Goal: Information Seeking & Learning: Learn about a topic

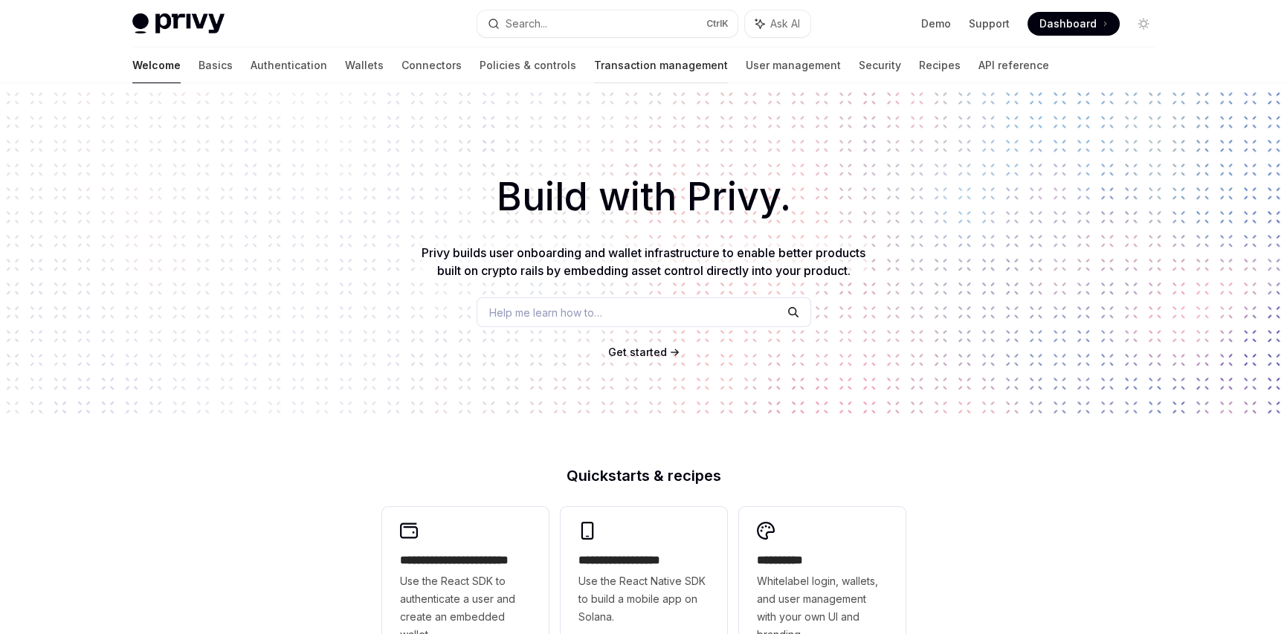
click at [594, 69] on link "Transaction management" at bounding box center [661, 66] width 134 height 36
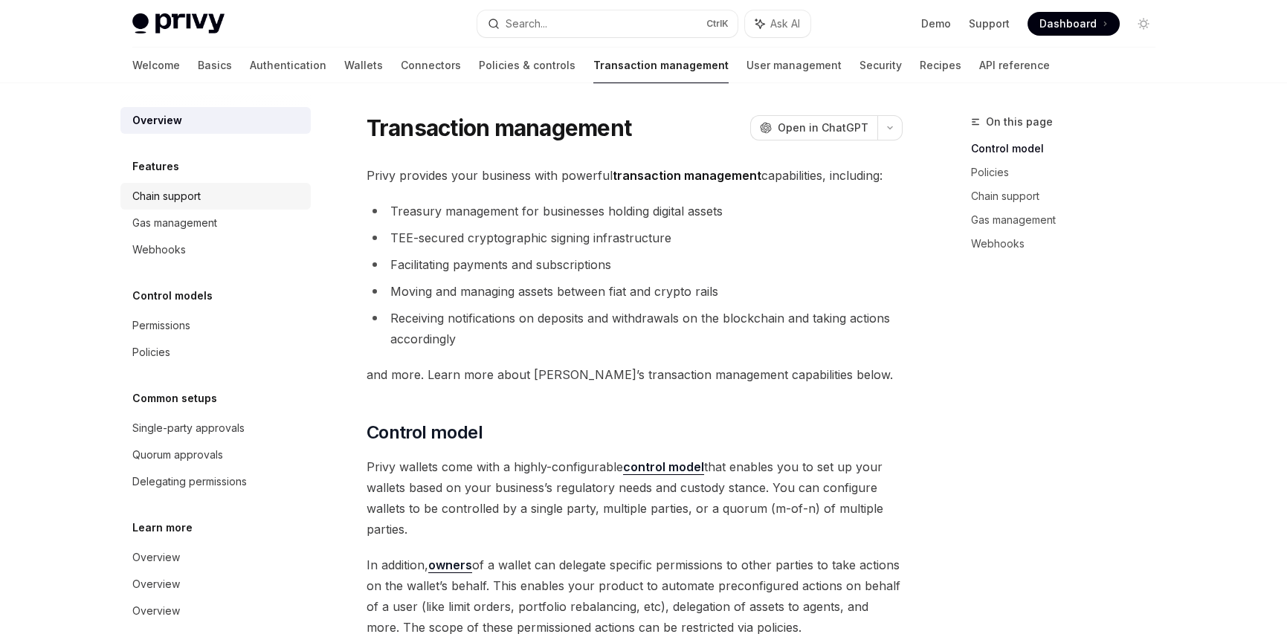
click at [208, 190] on div "Chain support" at bounding box center [217, 196] width 170 height 18
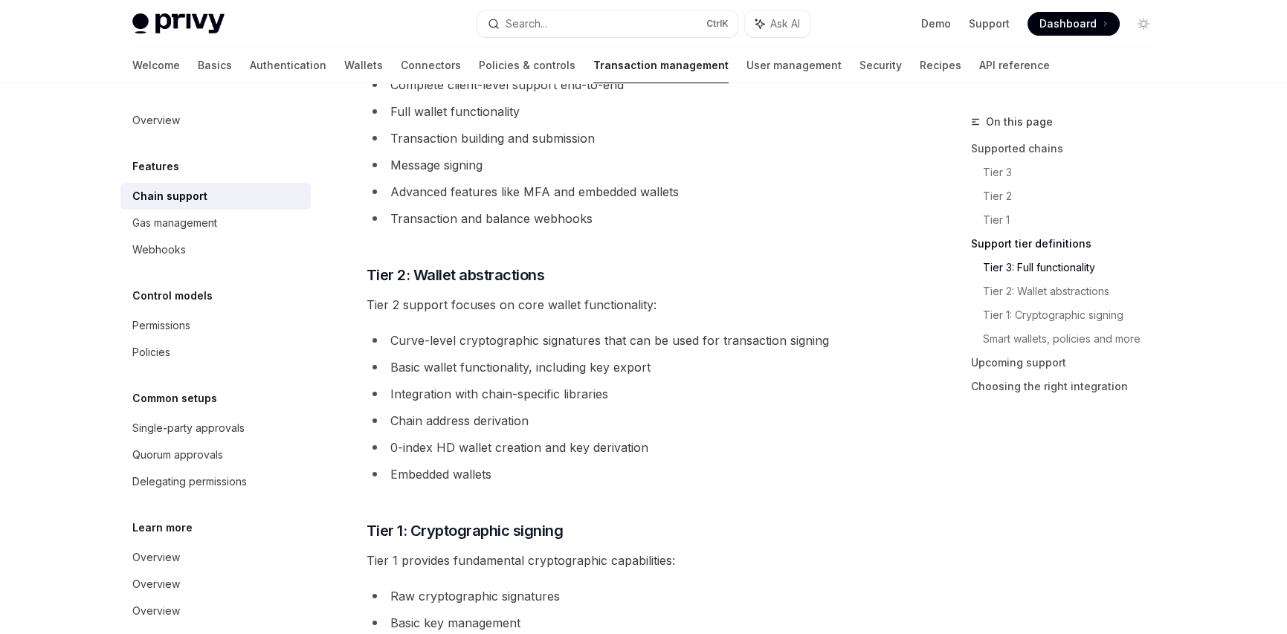
scroll to position [818, 0]
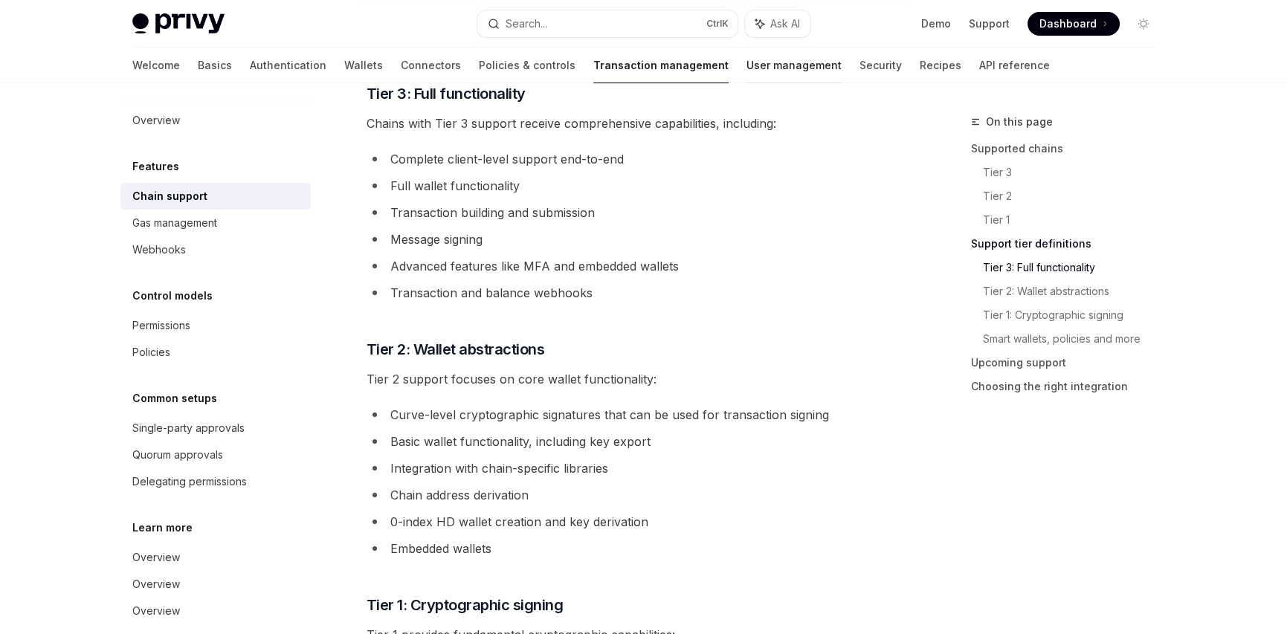
click at [747, 71] on link "User management" at bounding box center [794, 66] width 95 height 36
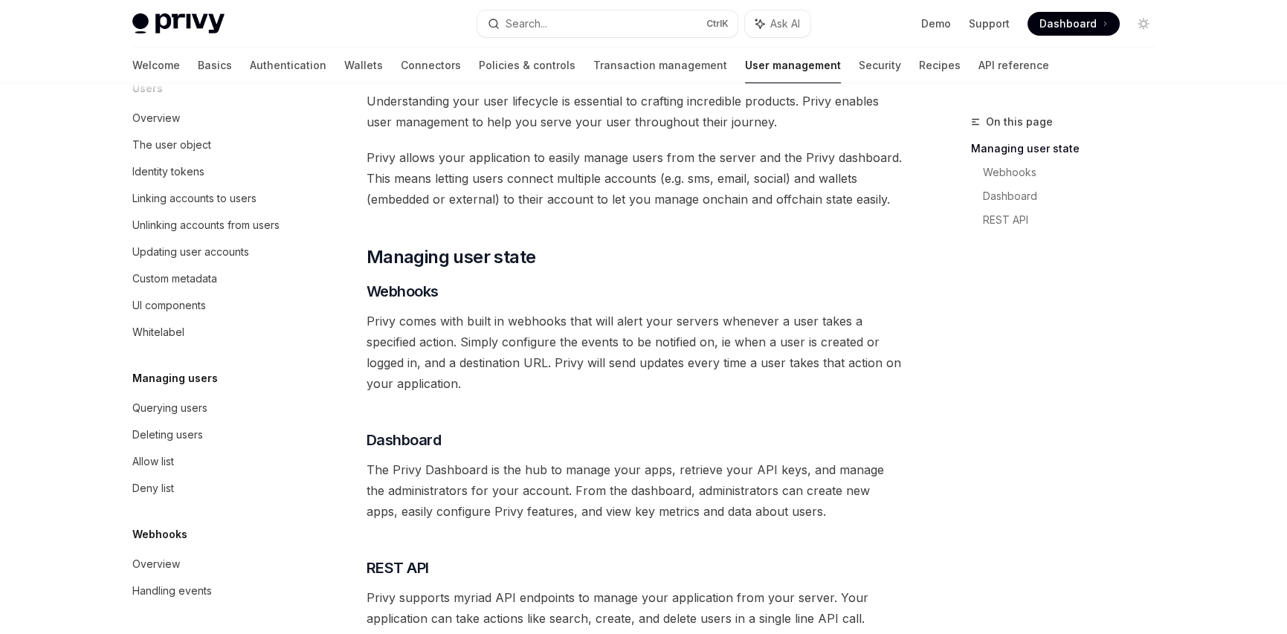
scroll to position [149, 0]
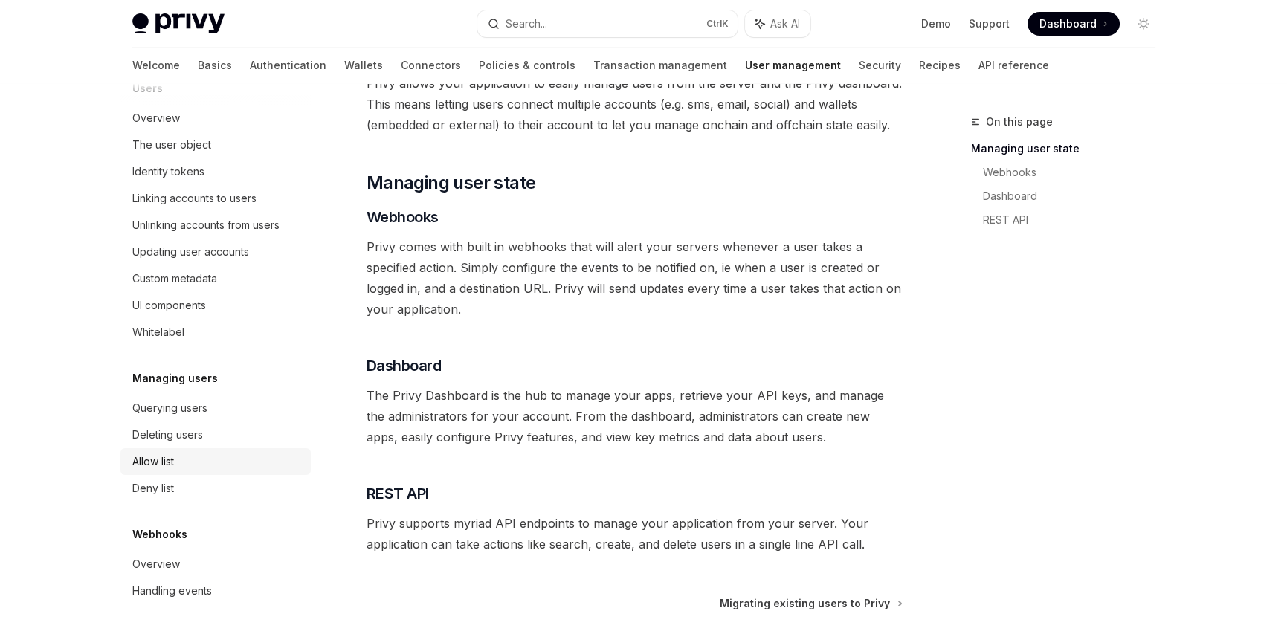
click at [176, 463] on div "Allow list" at bounding box center [217, 462] width 170 height 18
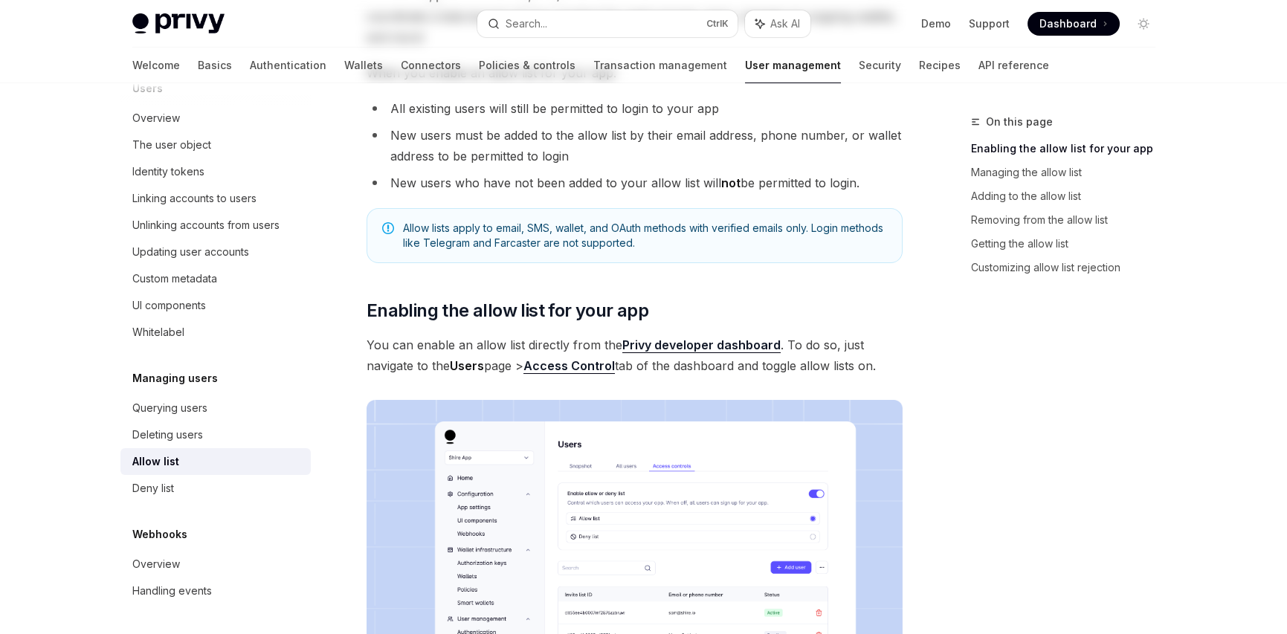
scroll to position [297, 0]
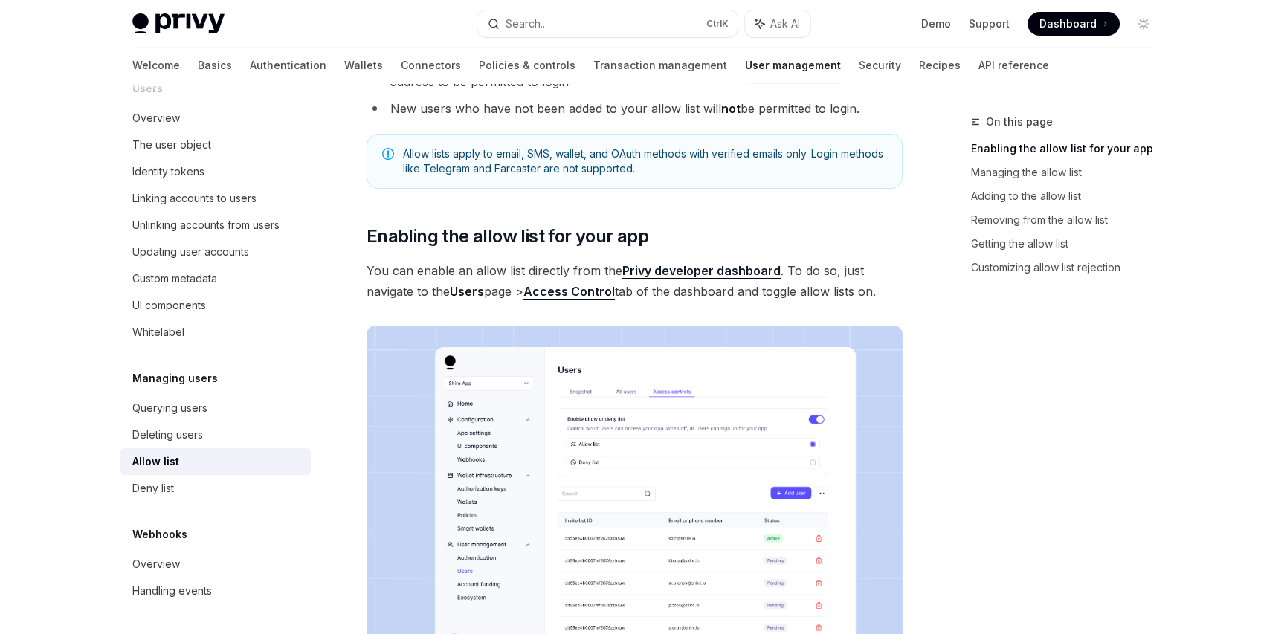
click at [746, 268] on link "Privy developer dashboard" at bounding box center [701, 271] width 158 height 16
click at [859, 65] on link "Security" at bounding box center [880, 66] width 42 height 36
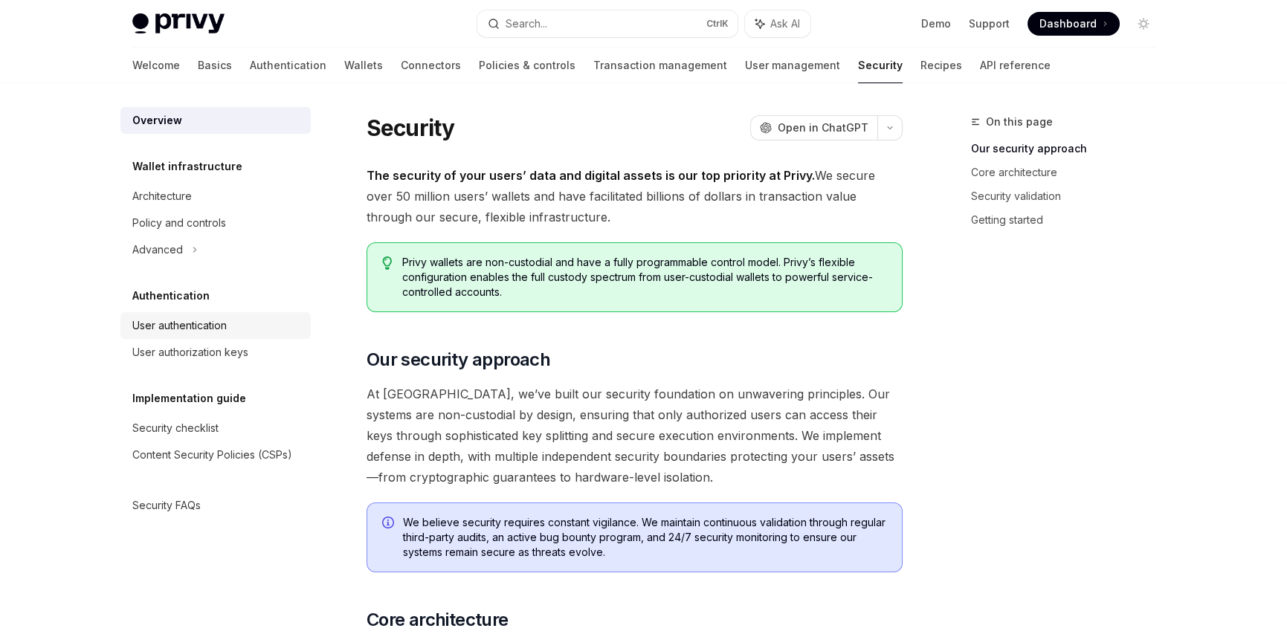
click at [223, 322] on div "User authentication" at bounding box center [179, 326] width 94 height 18
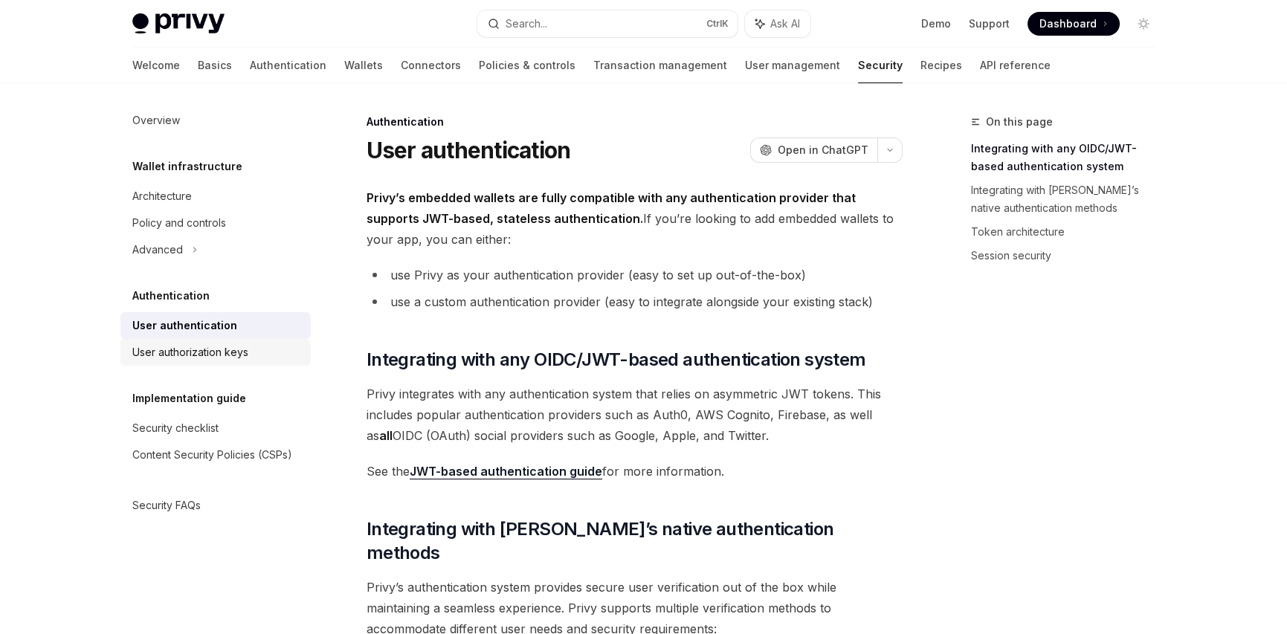
click at [223, 342] on link "User authorization keys" at bounding box center [215, 352] width 190 height 27
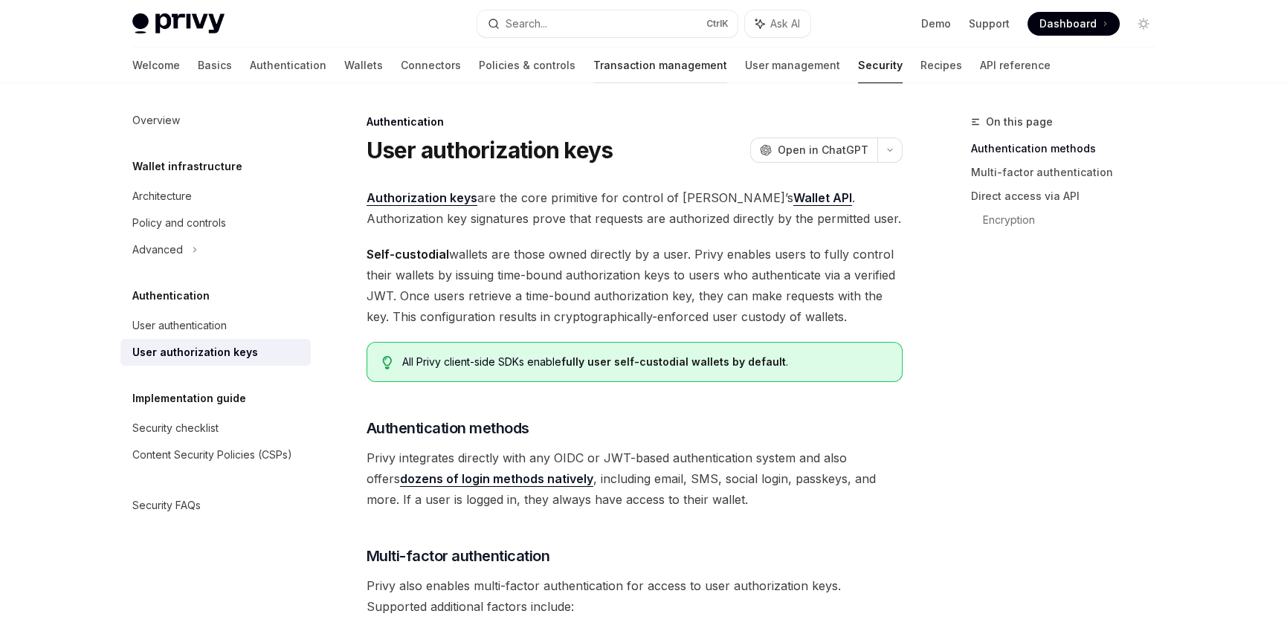
click at [599, 72] on link "Transaction management" at bounding box center [660, 66] width 134 height 36
type textarea "*"
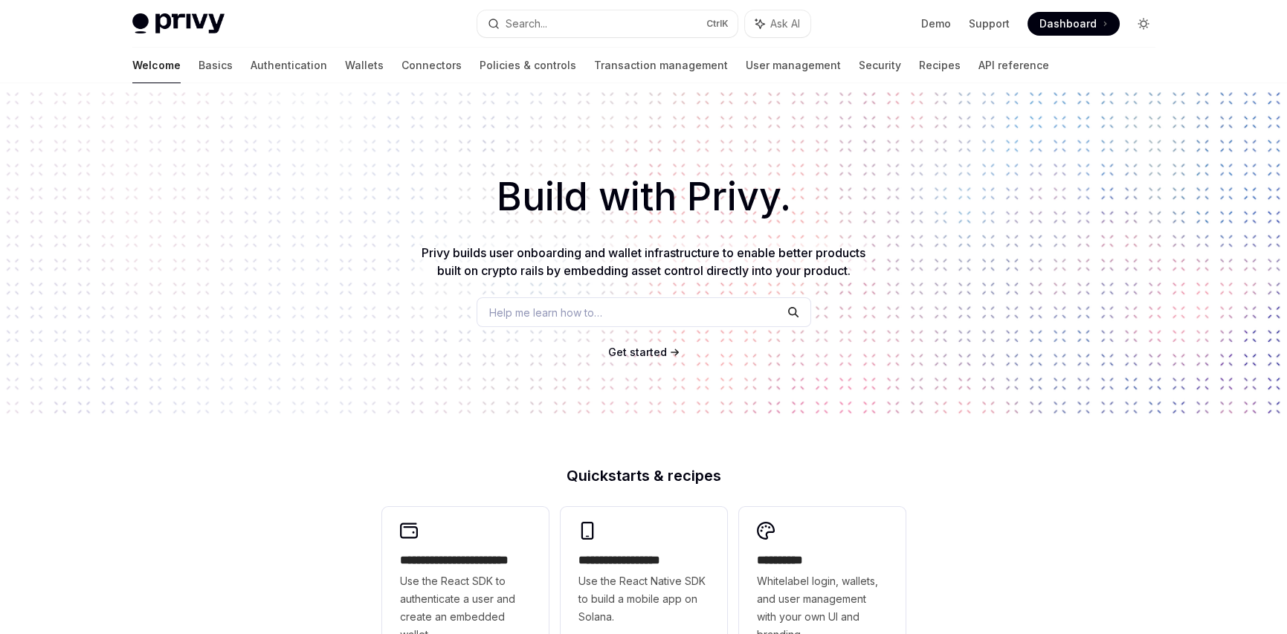
click at [1136, 19] on button "Toggle dark mode" at bounding box center [1144, 24] width 24 height 24
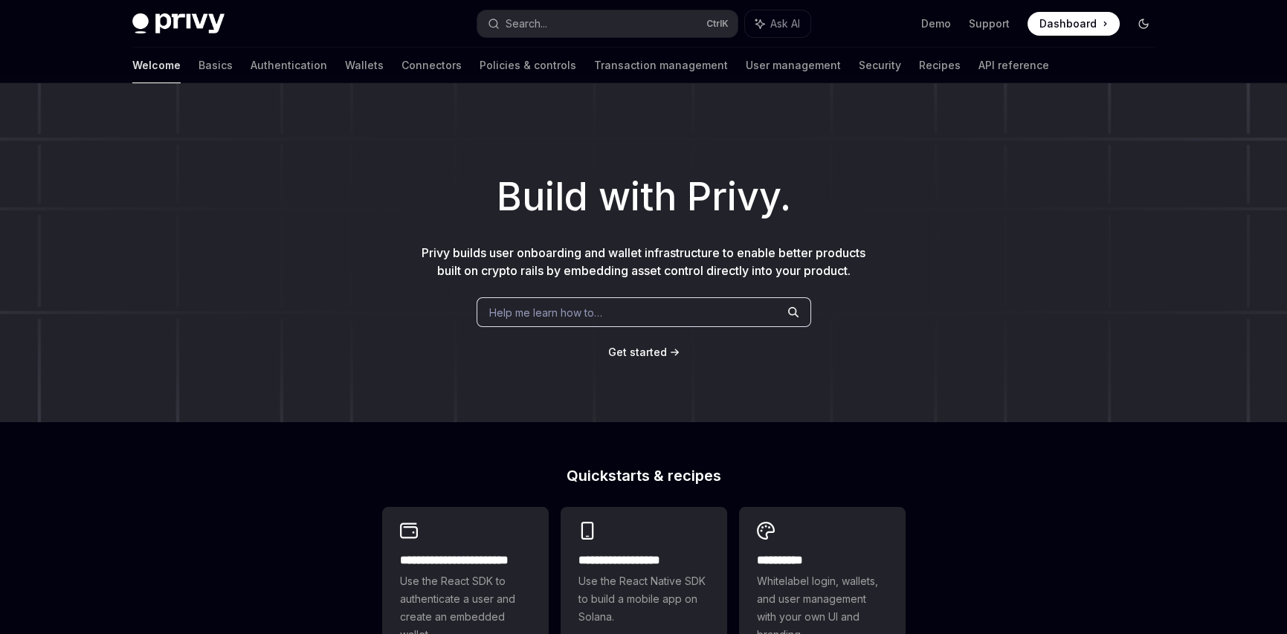
click at [1136, 19] on button "Toggle dark mode" at bounding box center [1144, 24] width 24 height 24
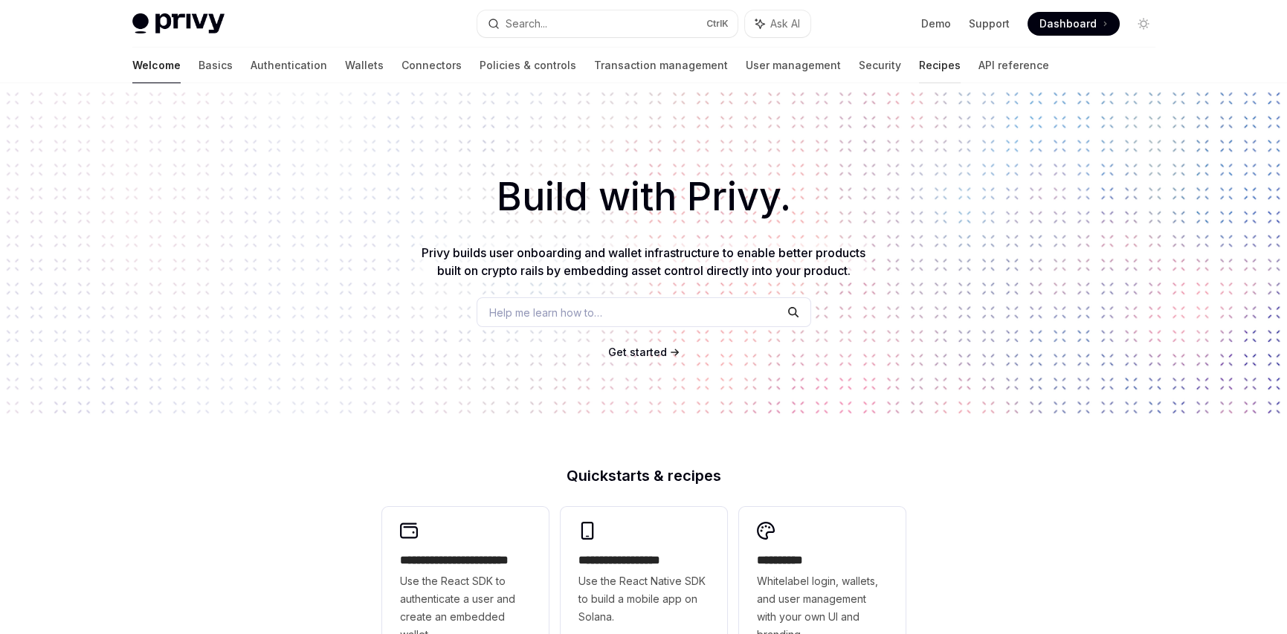
click at [919, 61] on link "Recipes" at bounding box center [940, 66] width 42 height 36
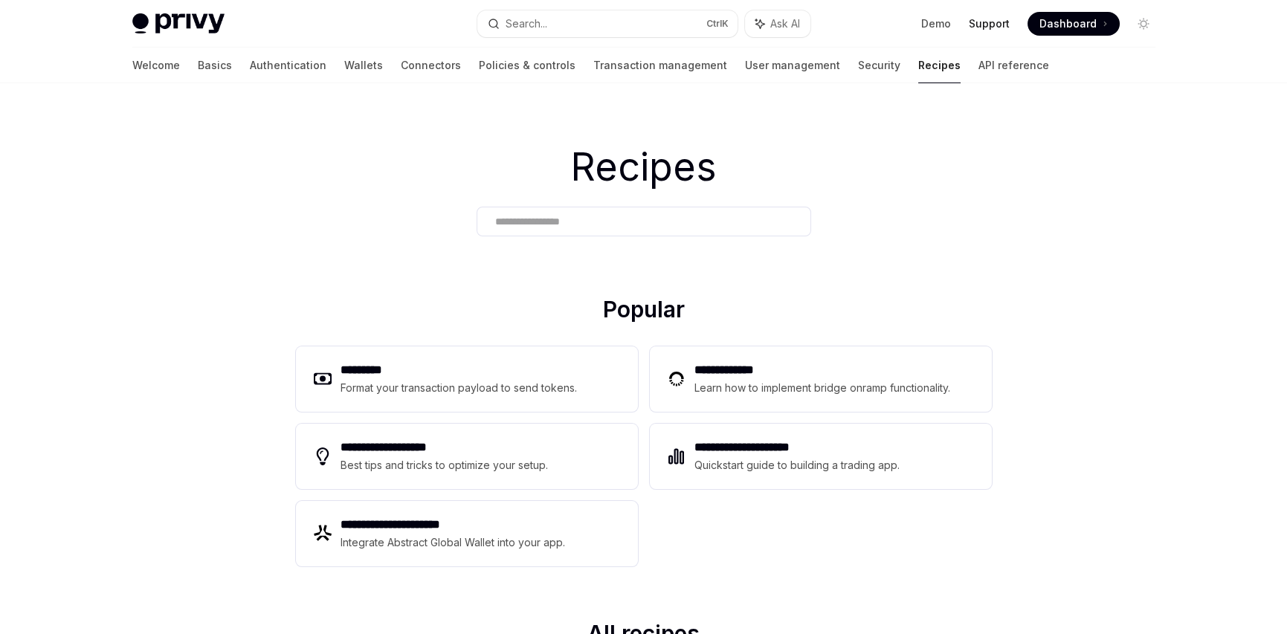
click at [984, 25] on link "Support" at bounding box center [989, 23] width 41 height 15
click at [942, 19] on link "Demo" at bounding box center [936, 23] width 30 height 15
click at [344, 74] on link "Wallets" at bounding box center [363, 66] width 39 height 36
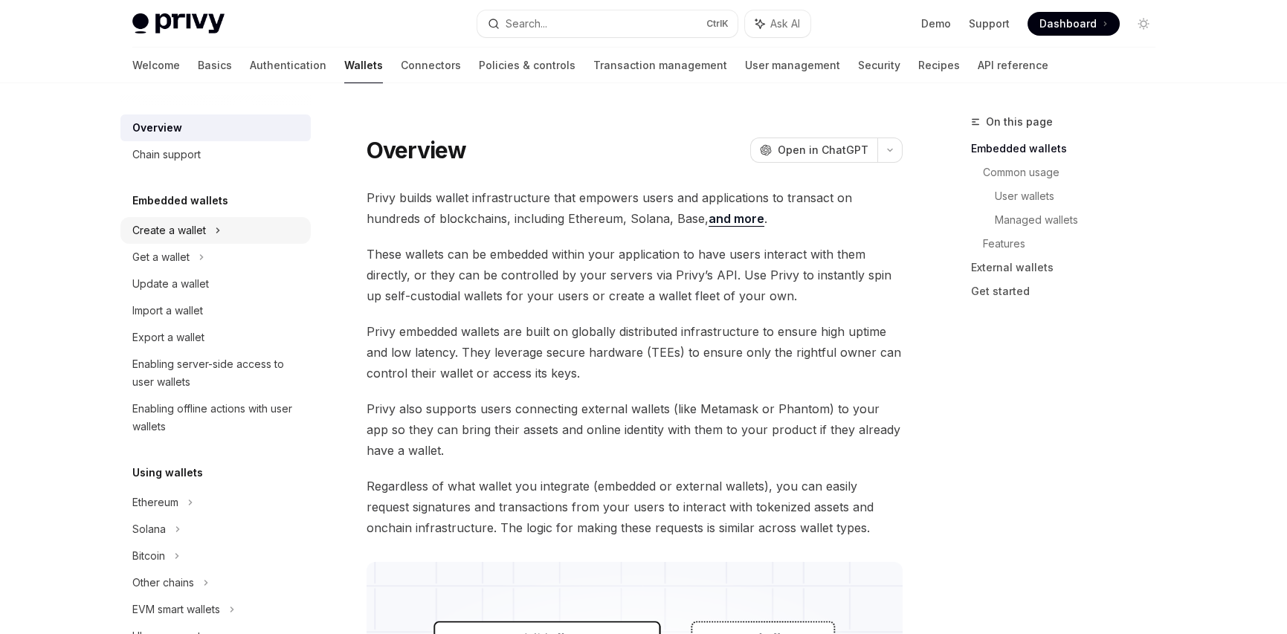
click at [167, 226] on div "Create a wallet" at bounding box center [169, 231] width 74 height 18
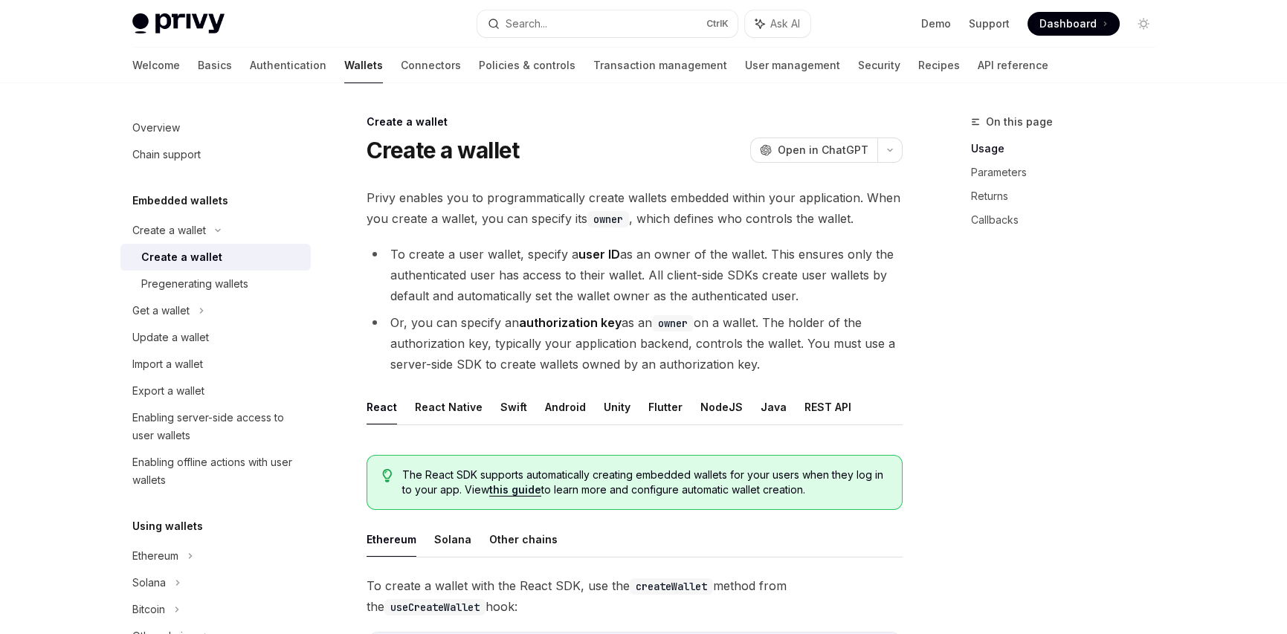
scroll to position [149, 0]
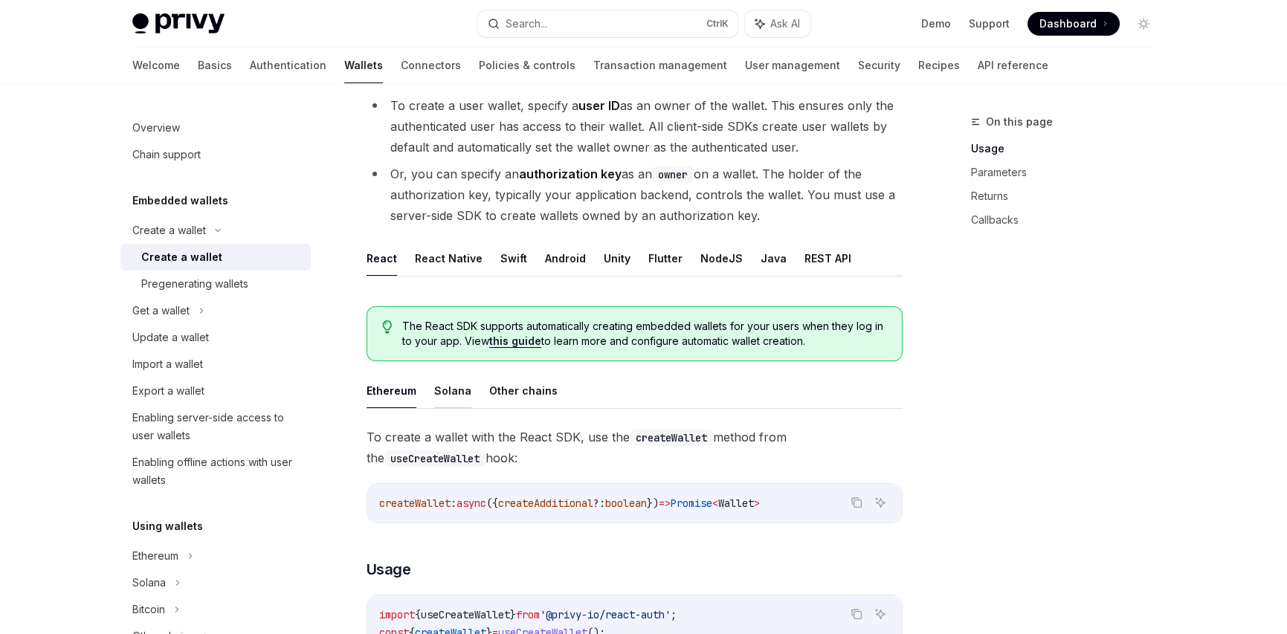
click at [448, 387] on button "Solana" at bounding box center [452, 390] width 37 height 35
click at [390, 388] on button "Ethereum" at bounding box center [392, 390] width 50 height 35
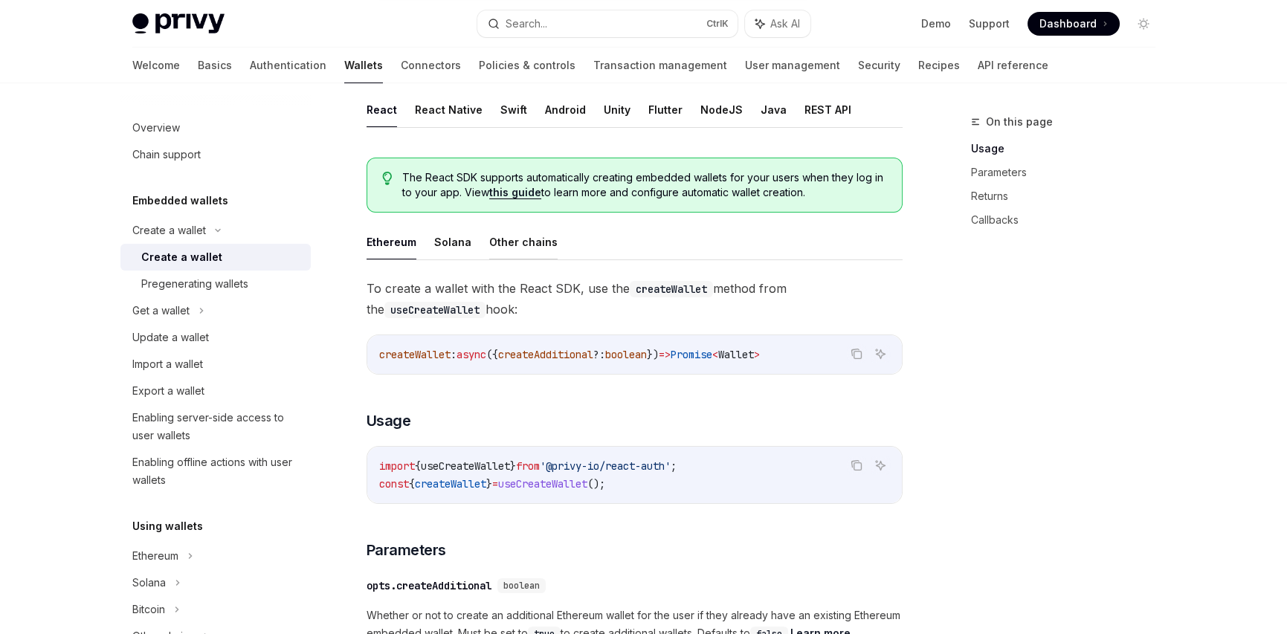
click at [532, 244] on button "Other chains" at bounding box center [523, 242] width 68 height 35
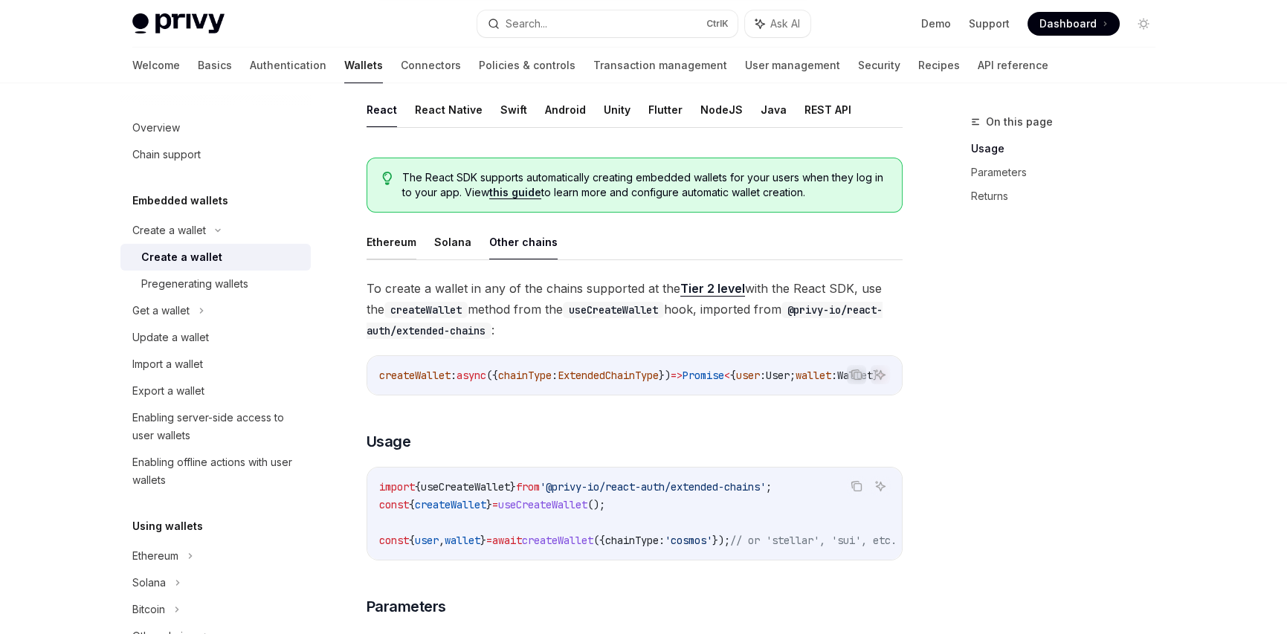
click at [385, 238] on button "Ethereum" at bounding box center [392, 242] width 50 height 35
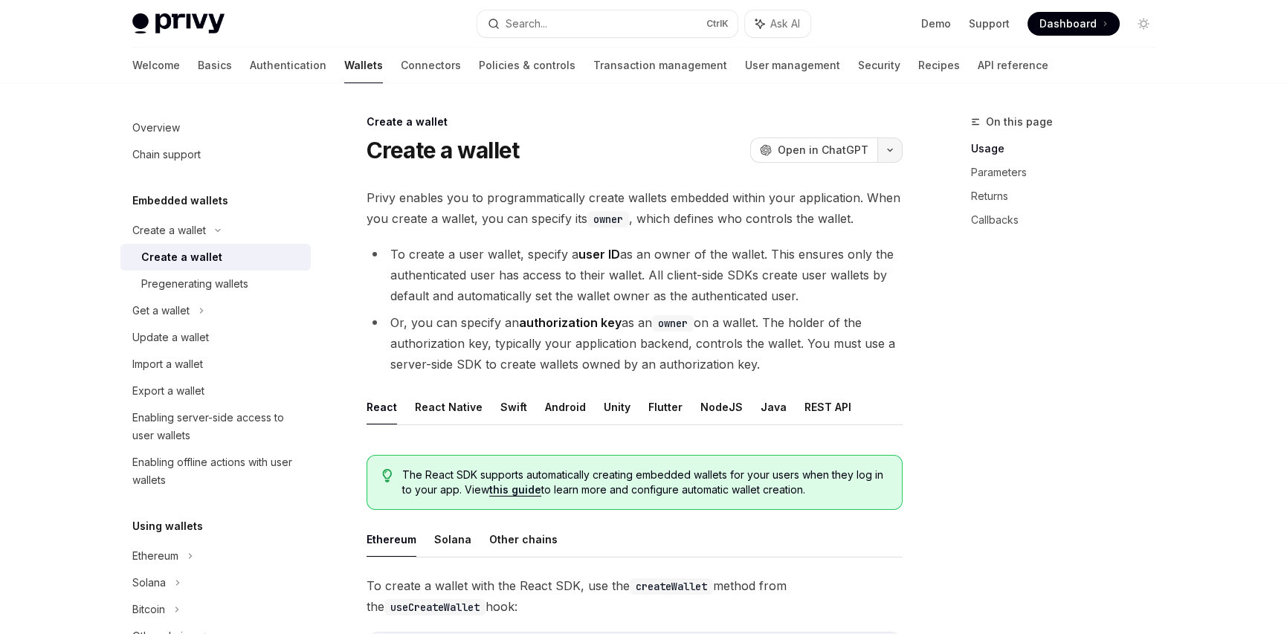
click at [896, 147] on icon "button" at bounding box center [890, 150] width 18 height 6
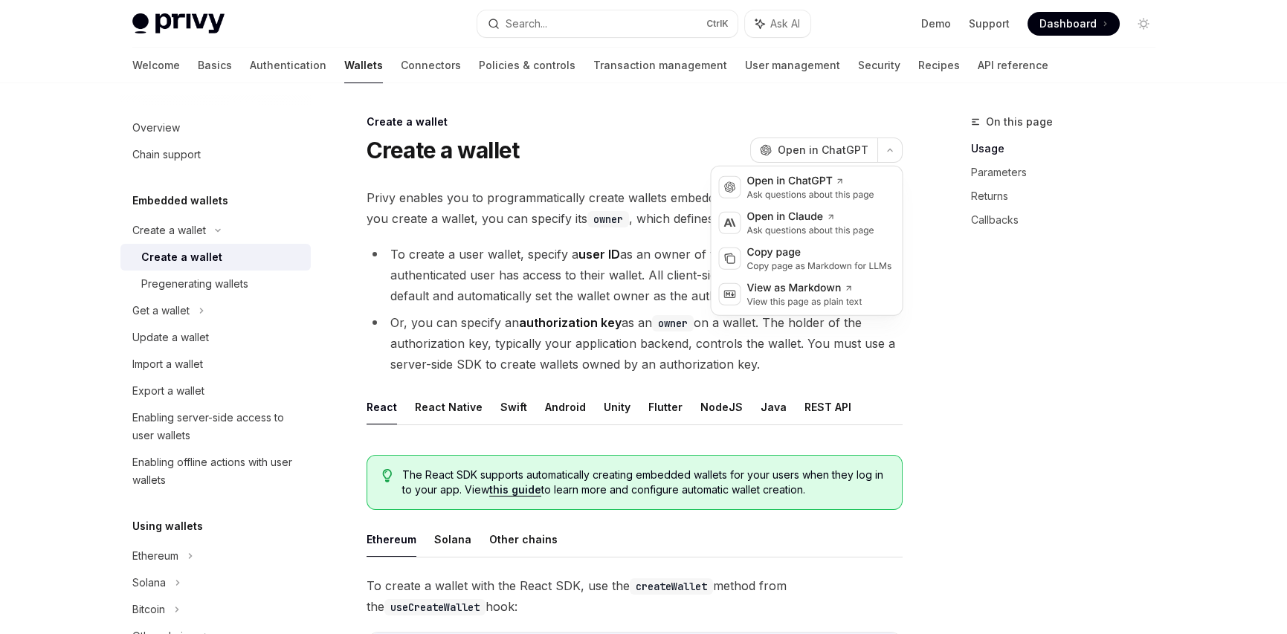
click at [1120, 256] on div "On this page Usage Parameters Returns Callbacks" at bounding box center [1054, 373] width 226 height 521
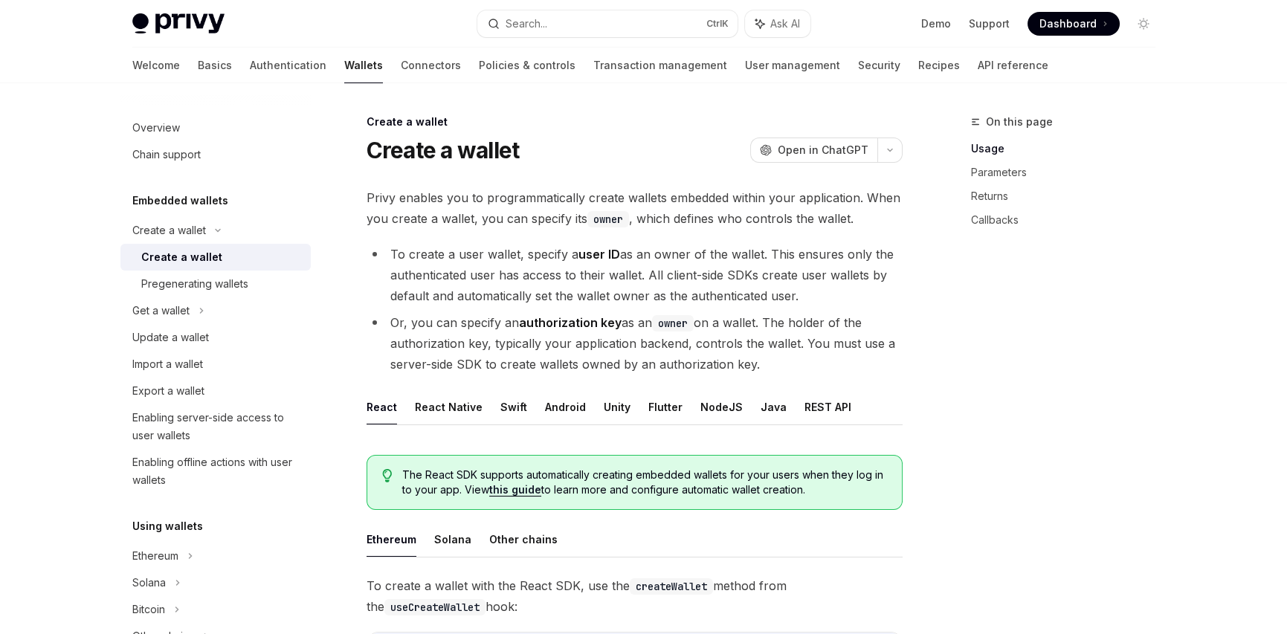
scroll to position [149, 0]
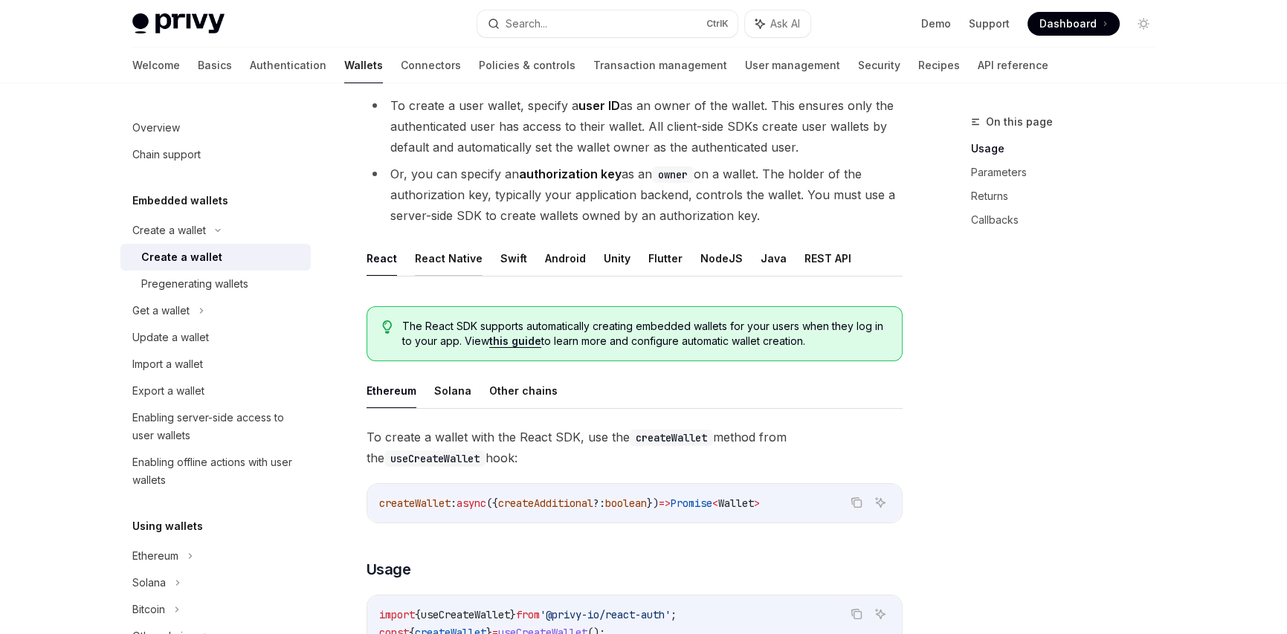
click at [422, 255] on button "React Native" at bounding box center [449, 258] width 68 height 35
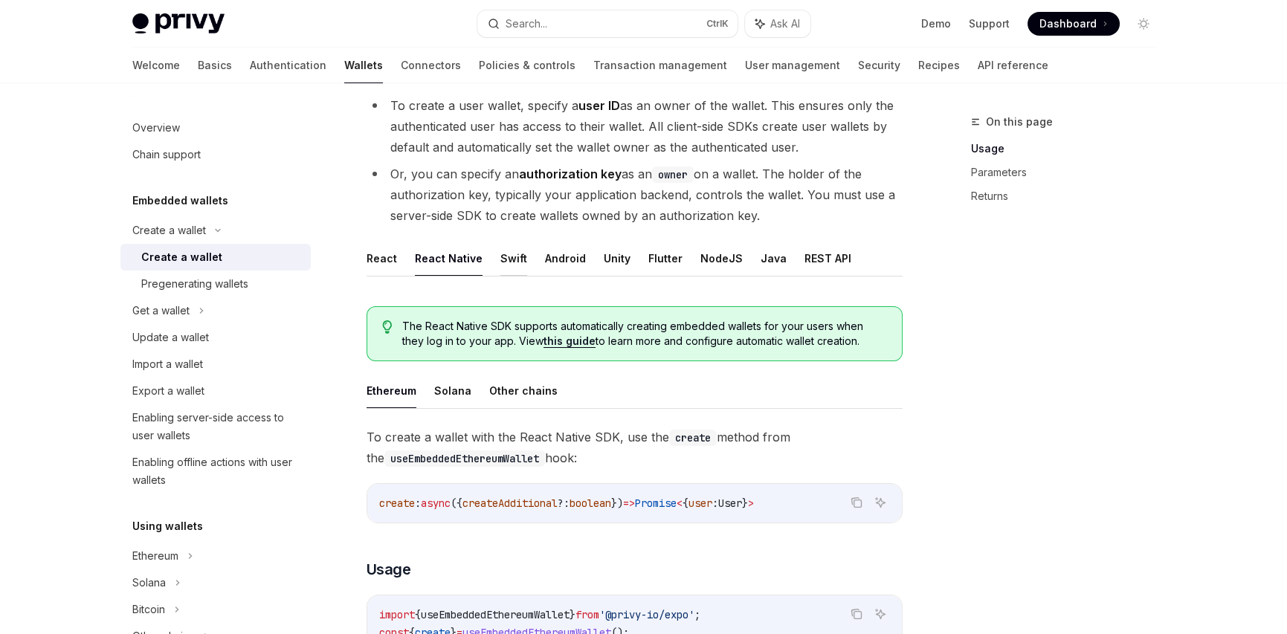
click at [503, 257] on button "Swift" at bounding box center [513, 258] width 27 height 35
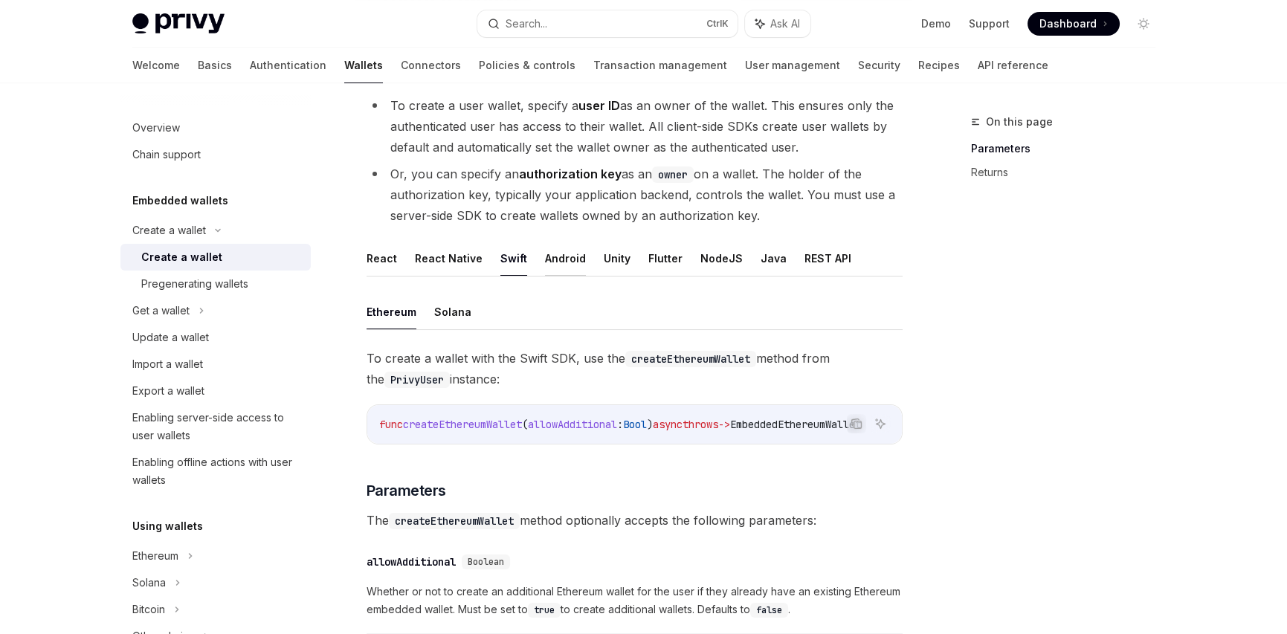
click at [553, 258] on button "Android" at bounding box center [565, 258] width 41 height 35
click at [604, 258] on button "Unity" at bounding box center [617, 258] width 27 height 35
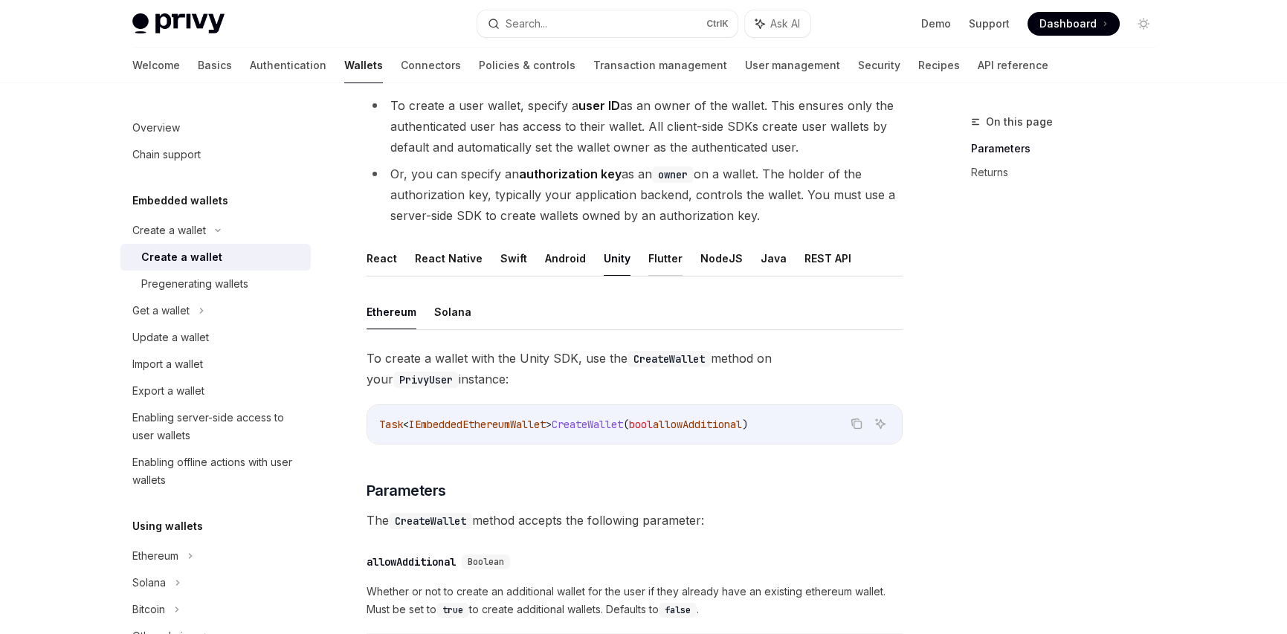
click at [661, 258] on button "Flutter" at bounding box center [665, 258] width 34 height 35
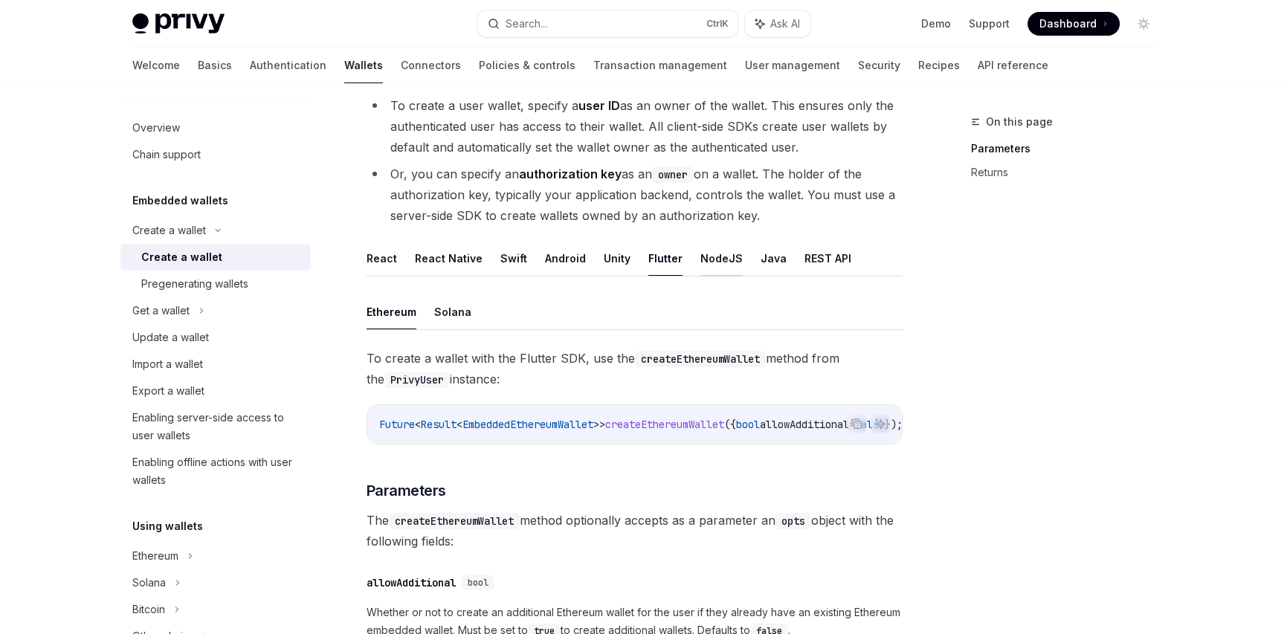
click at [722, 254] on button "NodeJS" at bounding box center [722, 258] width 42 height 35
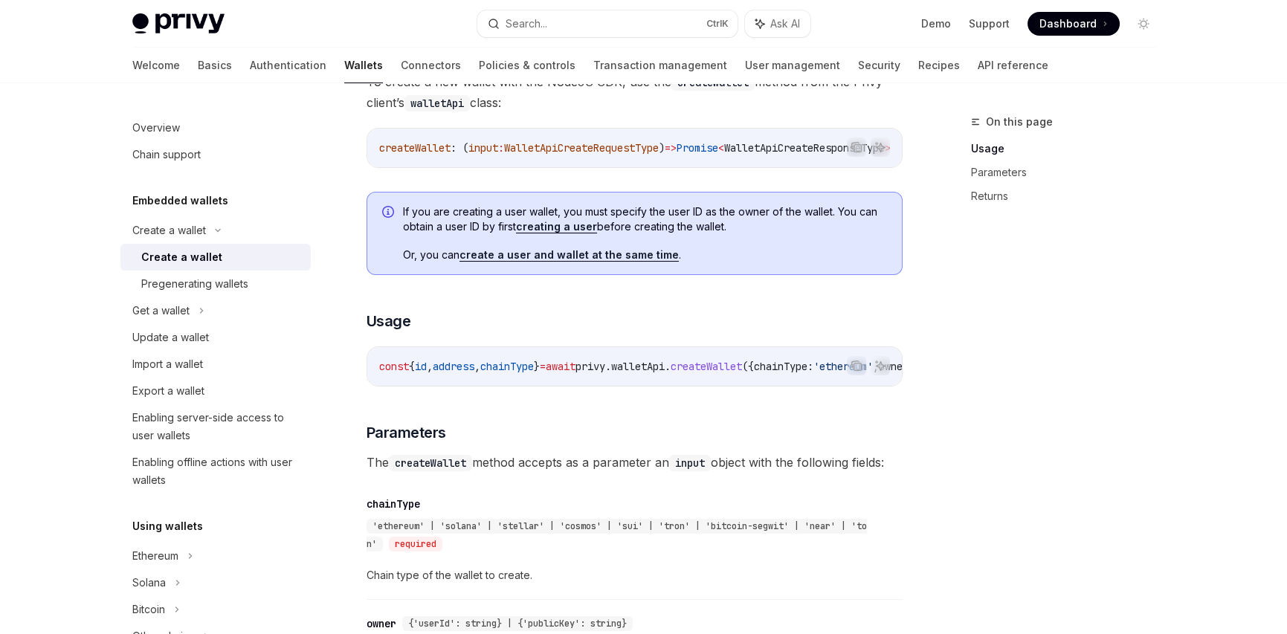
scroll to position [297, 0]
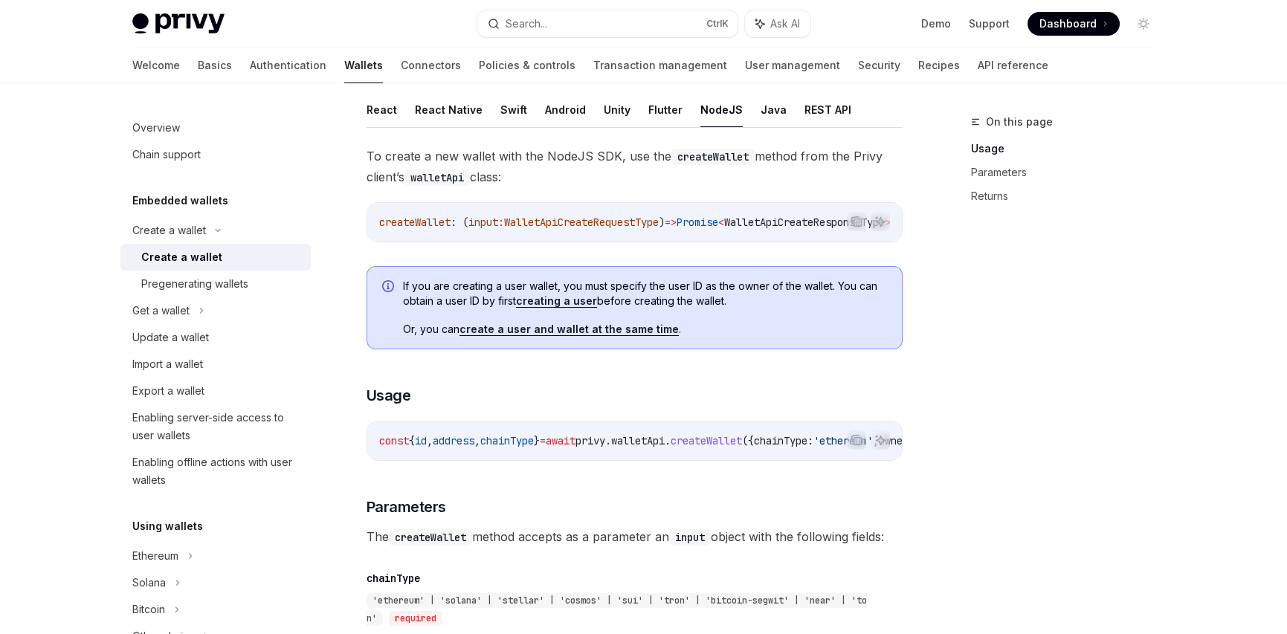
click at [500, 242] on div "createWallet : ( input : WalletApiCreateRequestType ) => Promise < WalletApiCre…" at bounding box center [634, 222] width 535 height 39
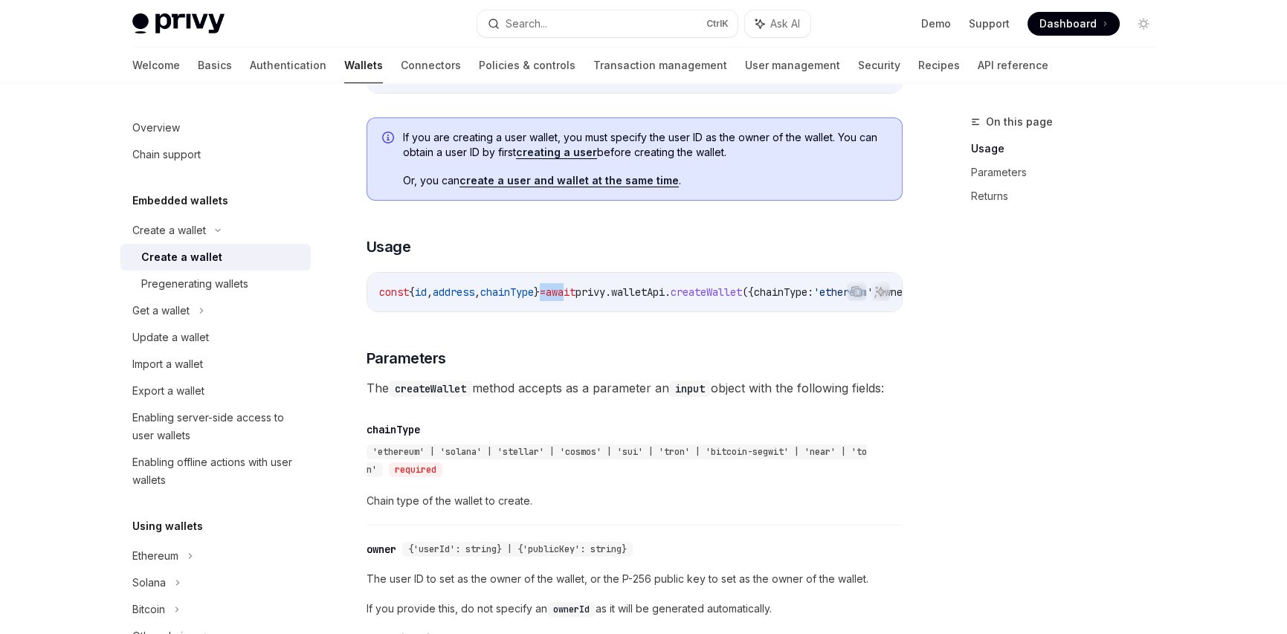
drag, startPoint x: 575, startPoint y: 315, endPoint x: 599, endPoint y: 315, distance: 24.5
click at [599, 312] on div "const { id , address , chainType } = await privy . walletApi . createWallet ({ …" at bounding box center [634, 292] width 535 height 39
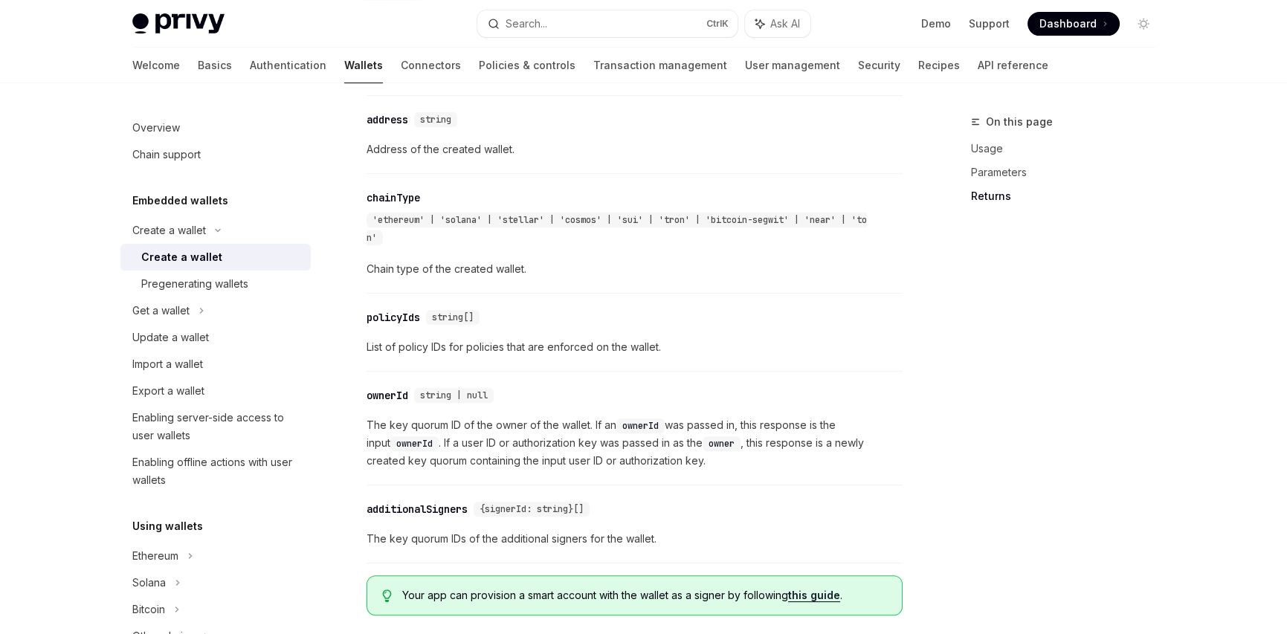
scroll to position [1435, 0]
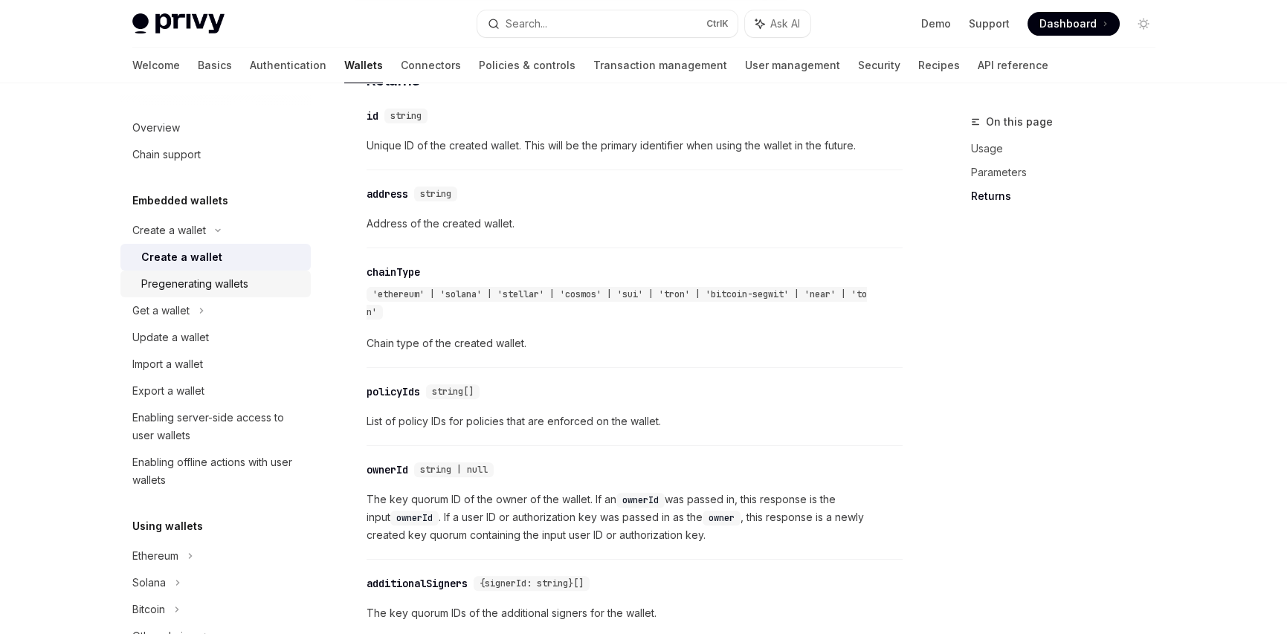
click at [192, 284] on div "Pregenerating wallets" at bounding box center [194, 284] width 107 height 18
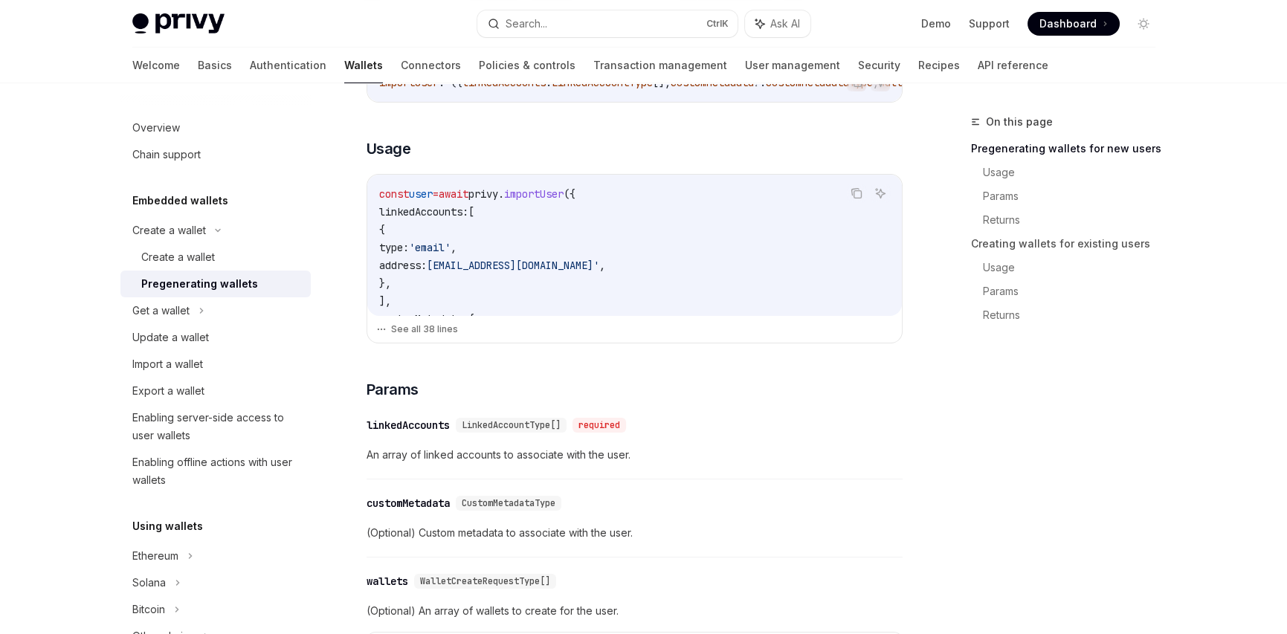
scroll to position [149, 0]
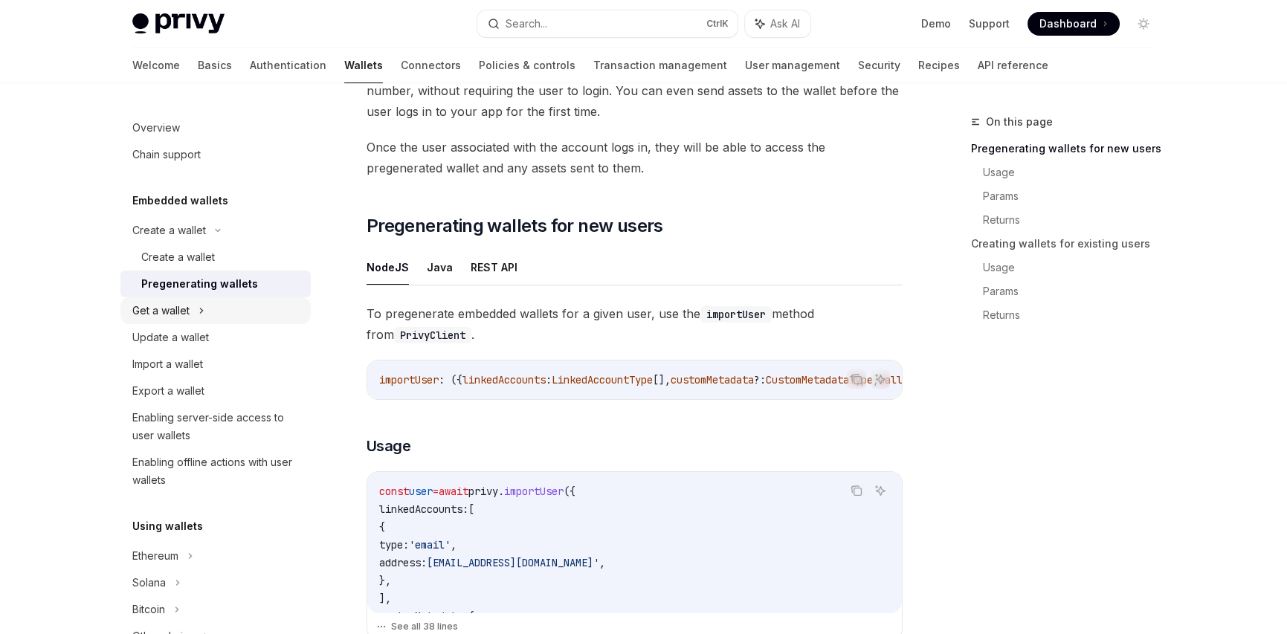
click at [210, 307] on div "Get a wallet" at bounding box center [215, 310] width 190 height 27
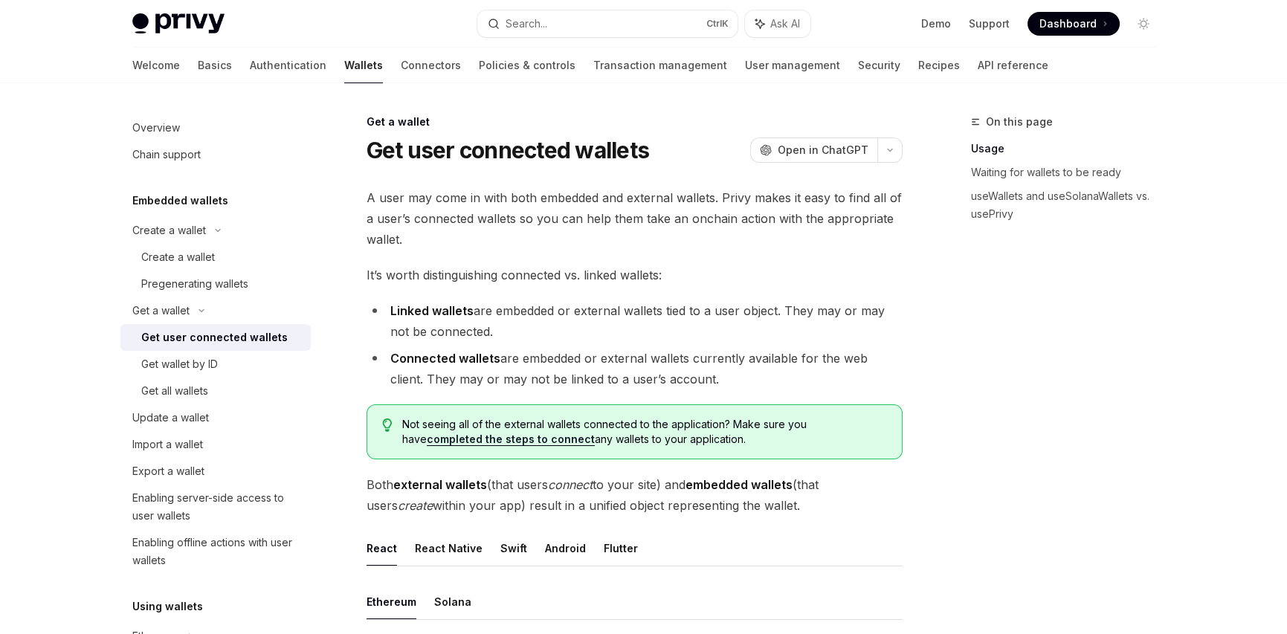
scroll to position [297, 0]
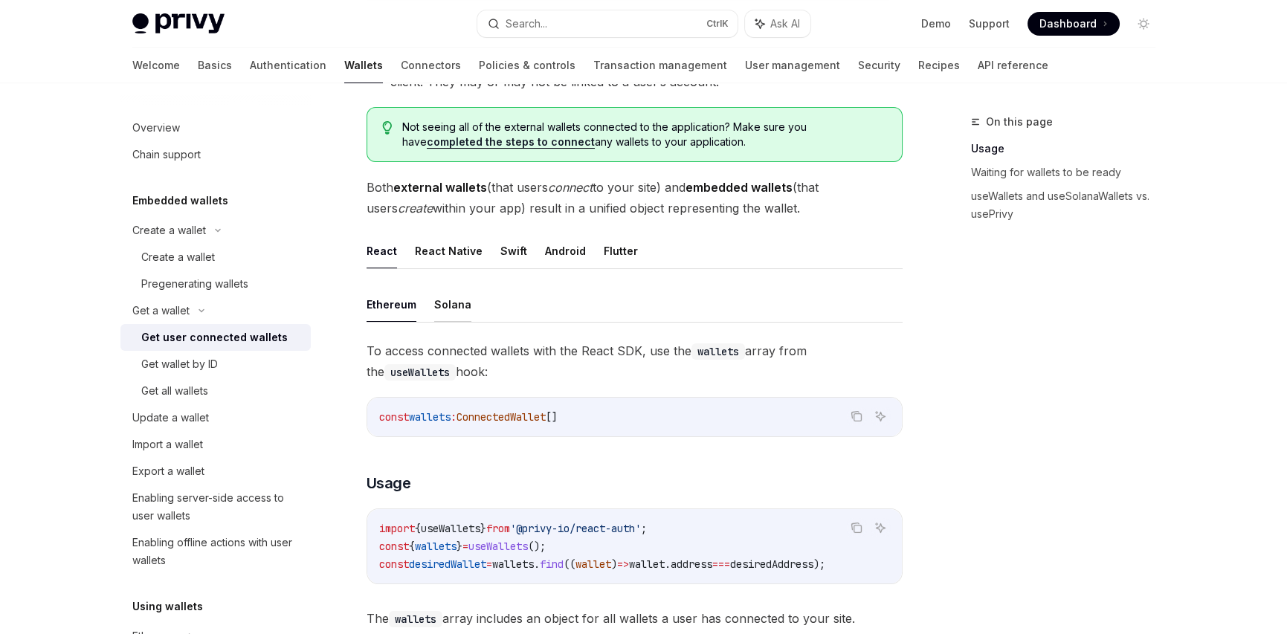
click at [450, 299] on button "Solana" at bounding box center [452, 304] width 37 height 35
click at [387, 300] on button "Ethereum" at bounding box center [392, 304] width 50 height 35
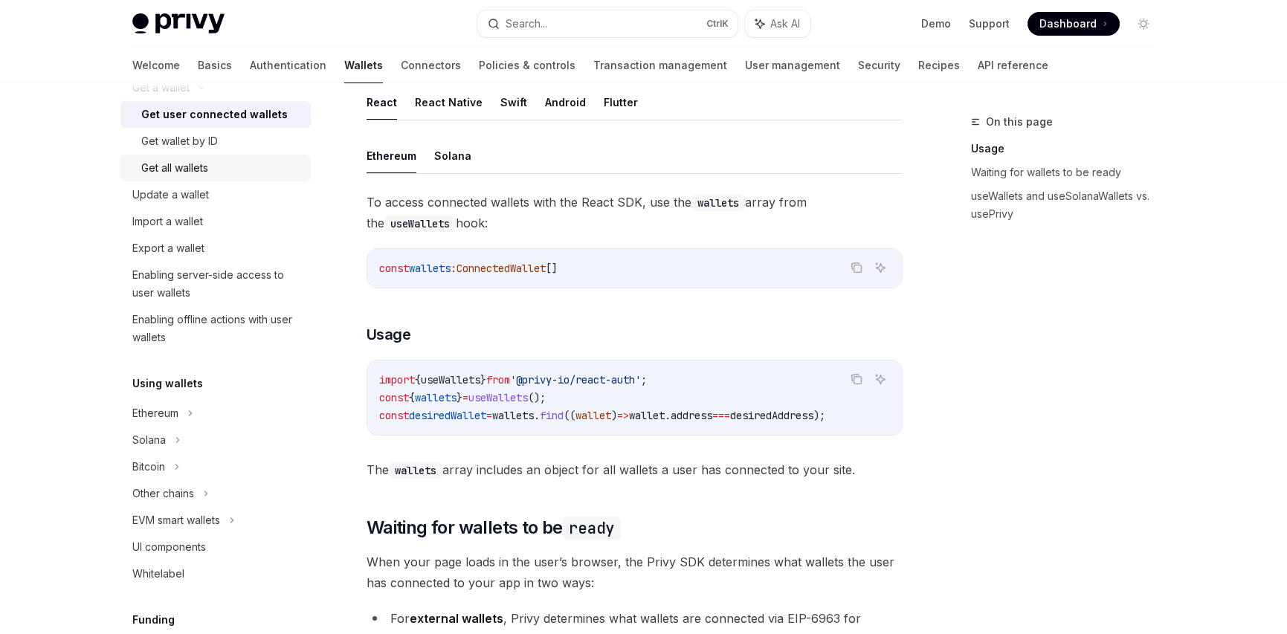
scroll to position [372, 0]
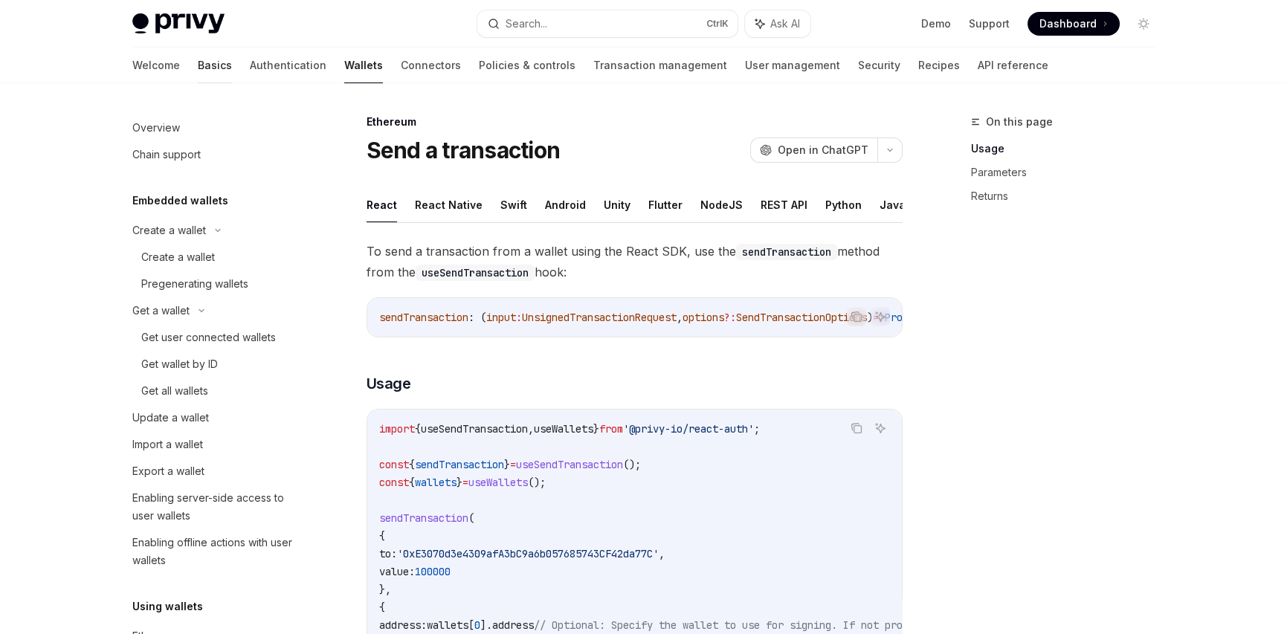
click at [198, 62] on link "Basics" at bounding box center [215, 66] width 34 height 36
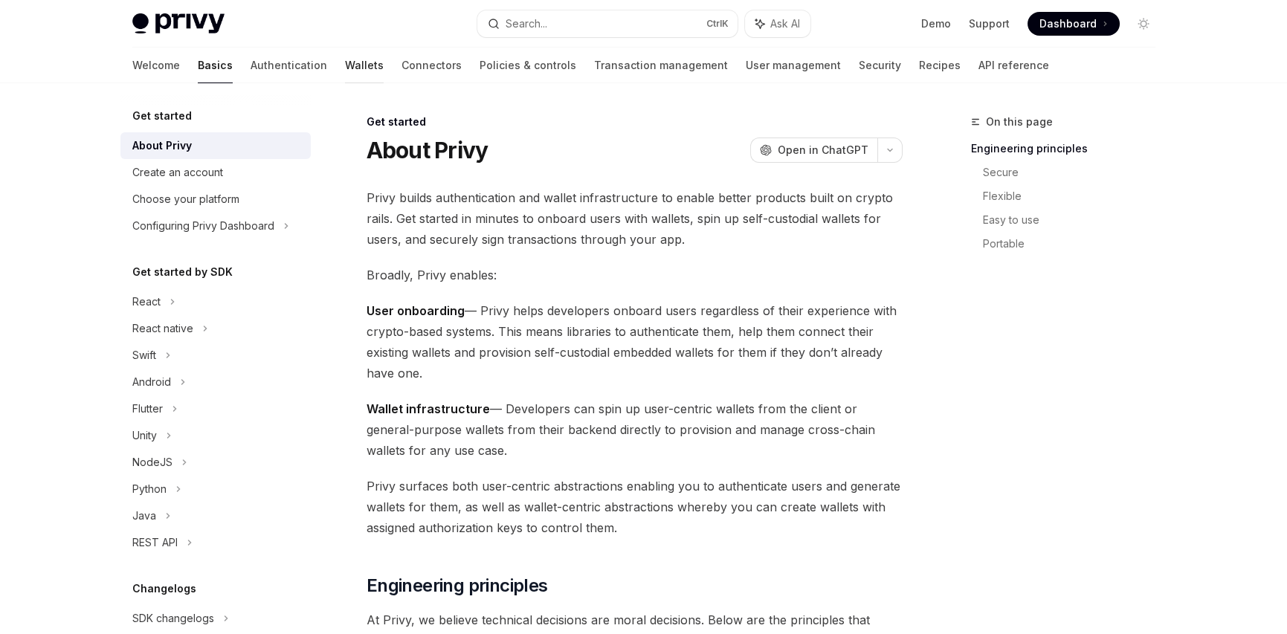
click at [345, 68] on link "Wallets" at bounding box center [364, 66] width 39 height 36
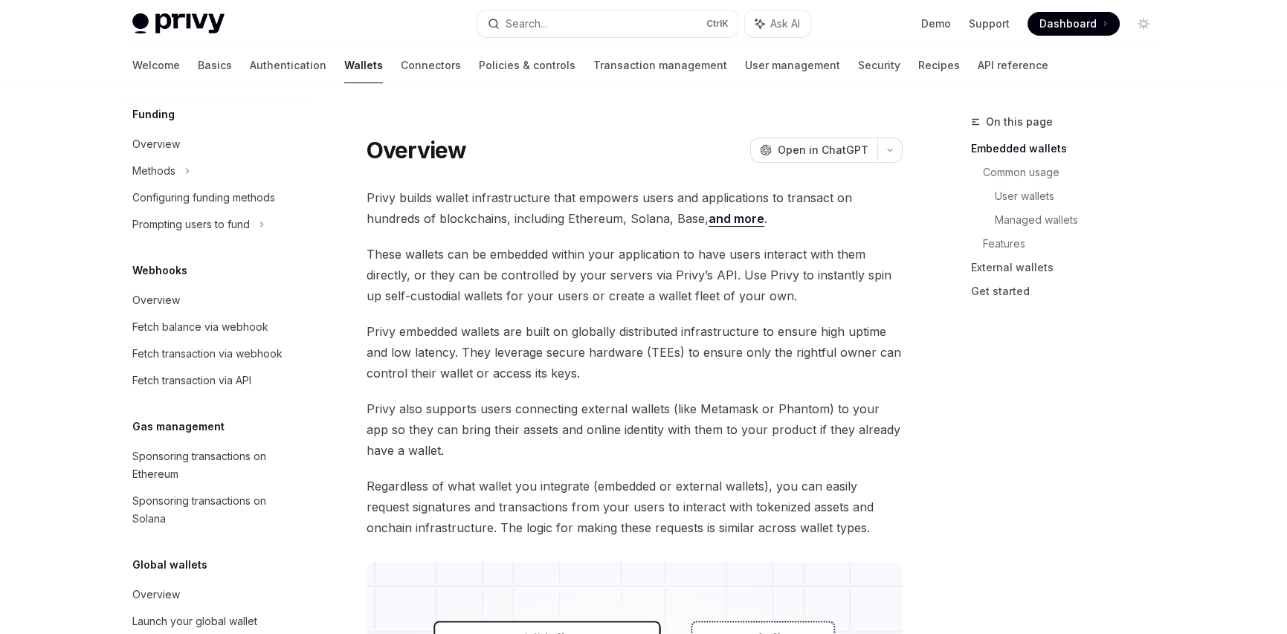
scroll to position [652, 0]
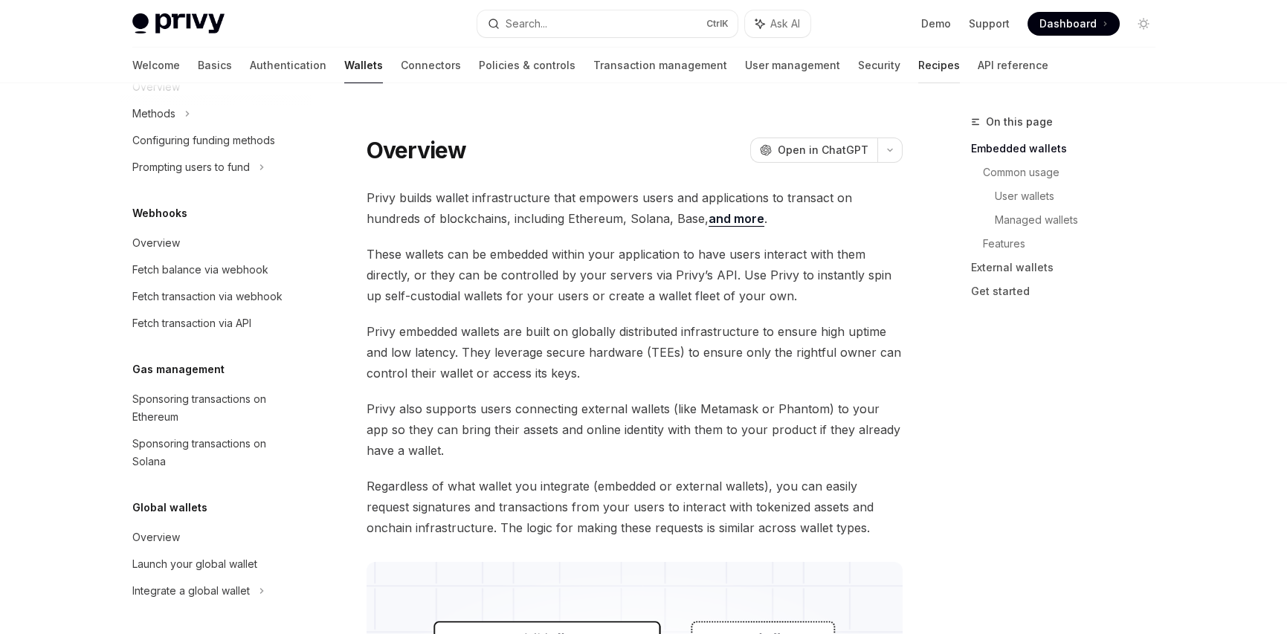
click at [918, 65] on link "Recipes" at bounding box center [939, 66] width 42 height 36
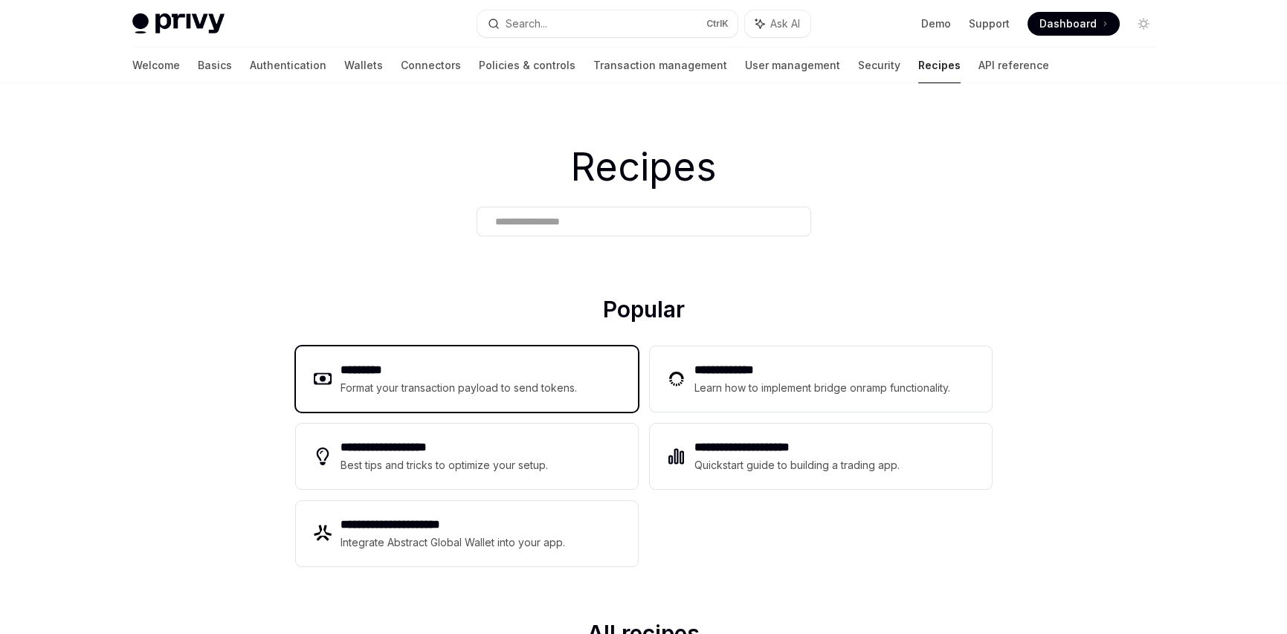
click at [457, 378] on h2 "*********" at bounding box center [459, 370] width 237 height 18
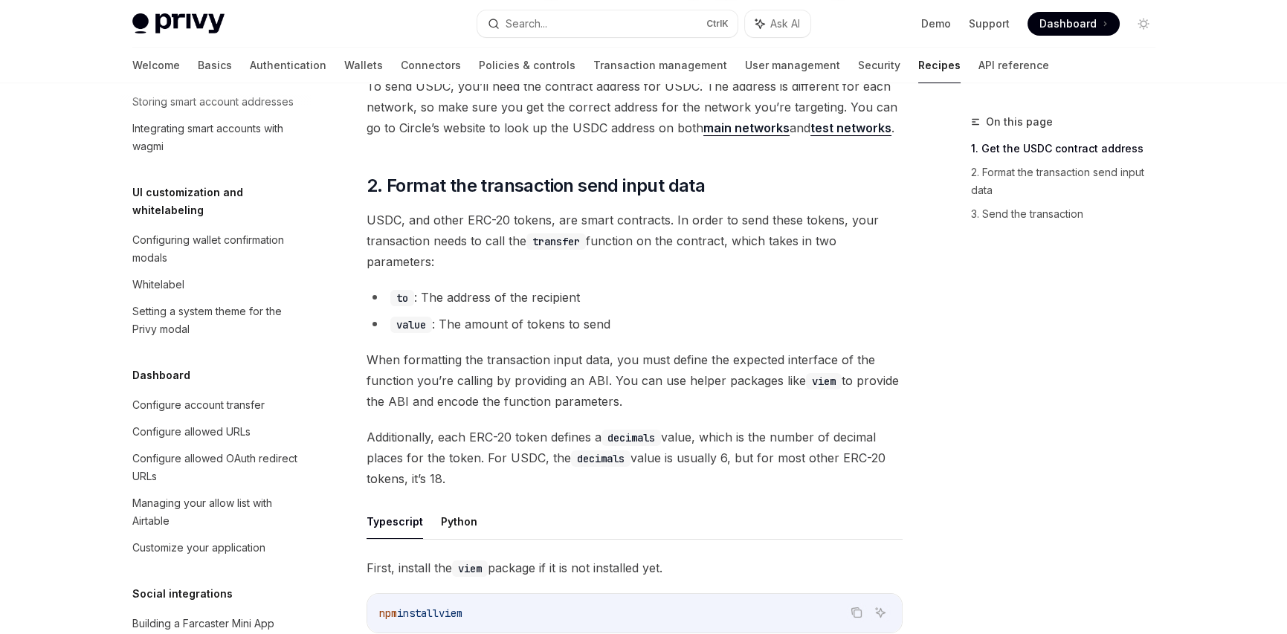
scroll to position [446, 0]
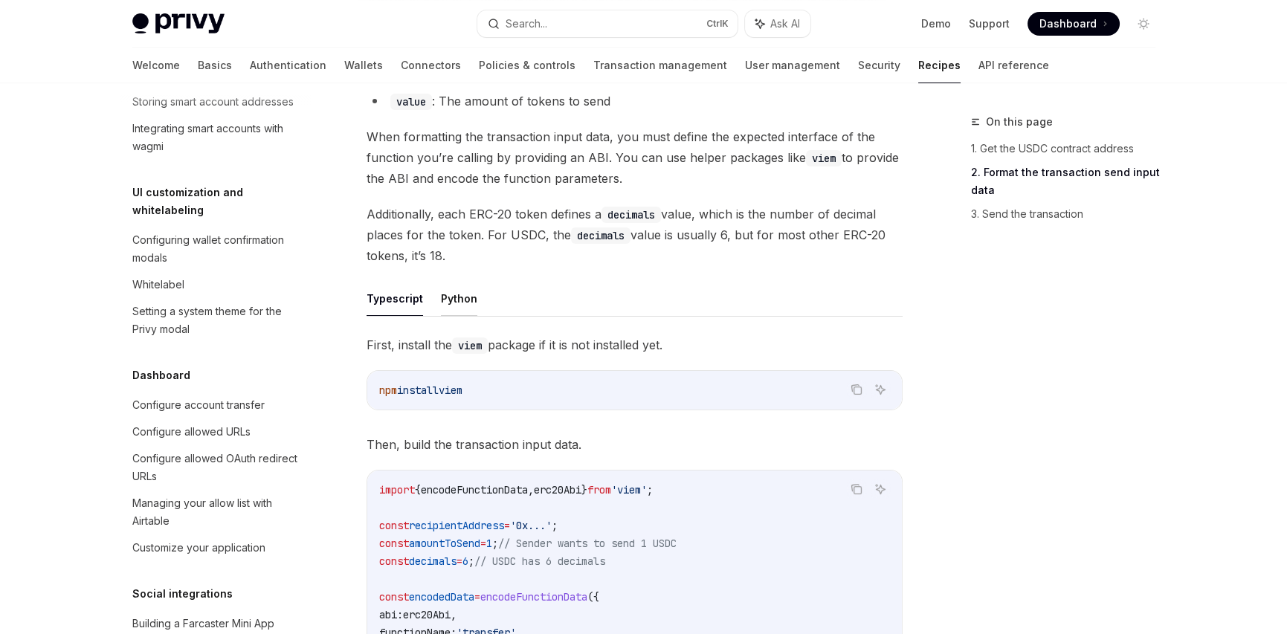
click at [450, 302] on button "Python" at bounding box center [459, 298] width 36 height 35
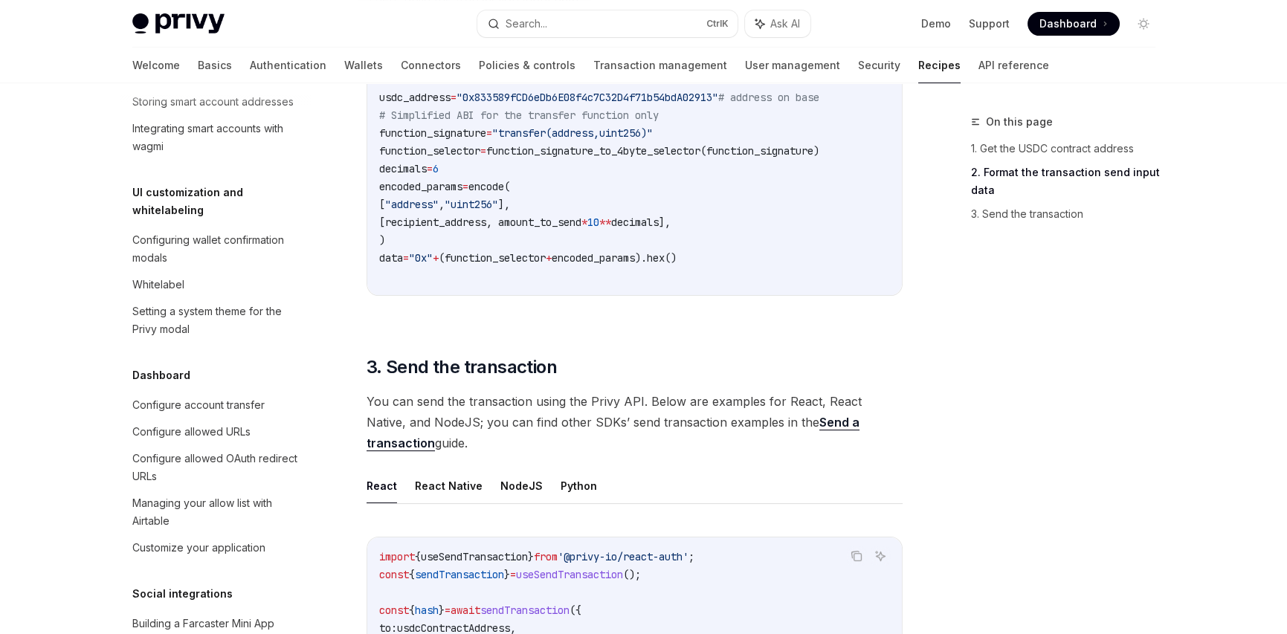
scroll to position [1115, 0]
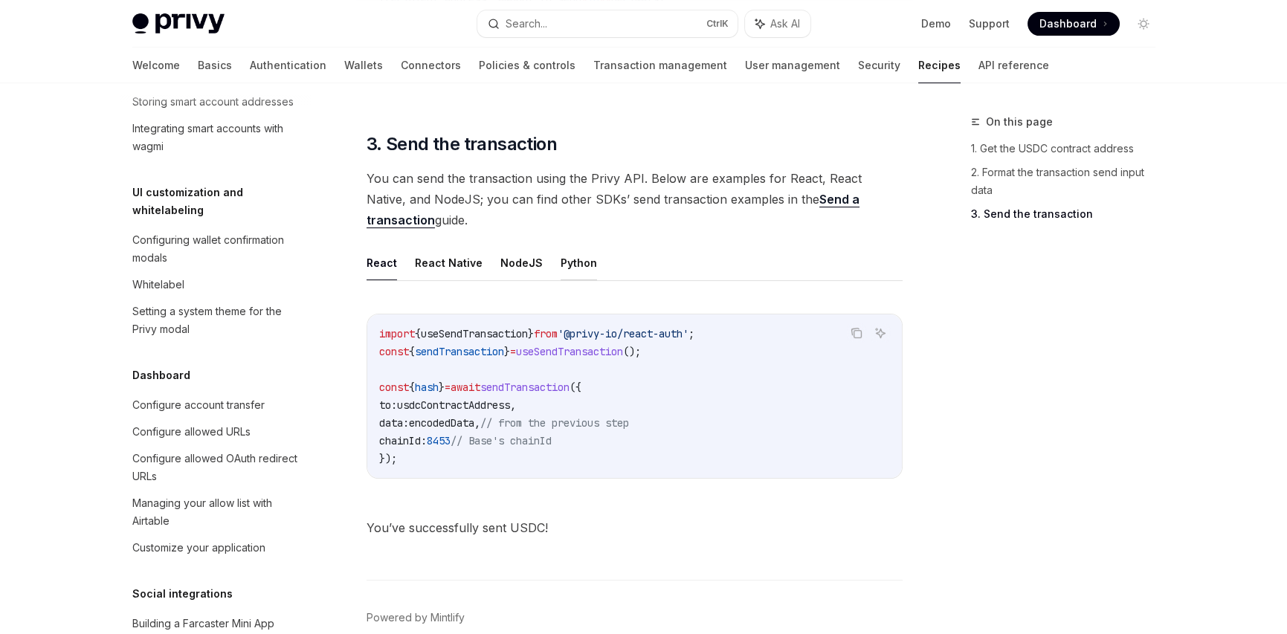
click at [573, 261] on button "Python" at bounding box center [579, 262] width 36 height 35
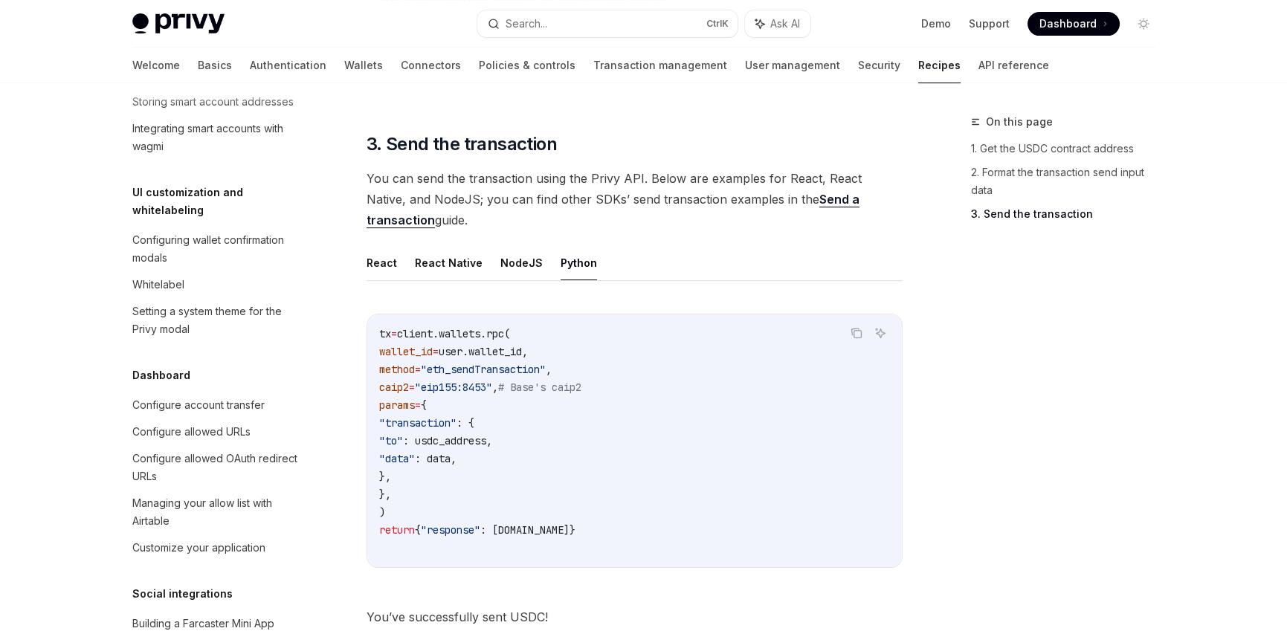
scroll to position [1278, 0]
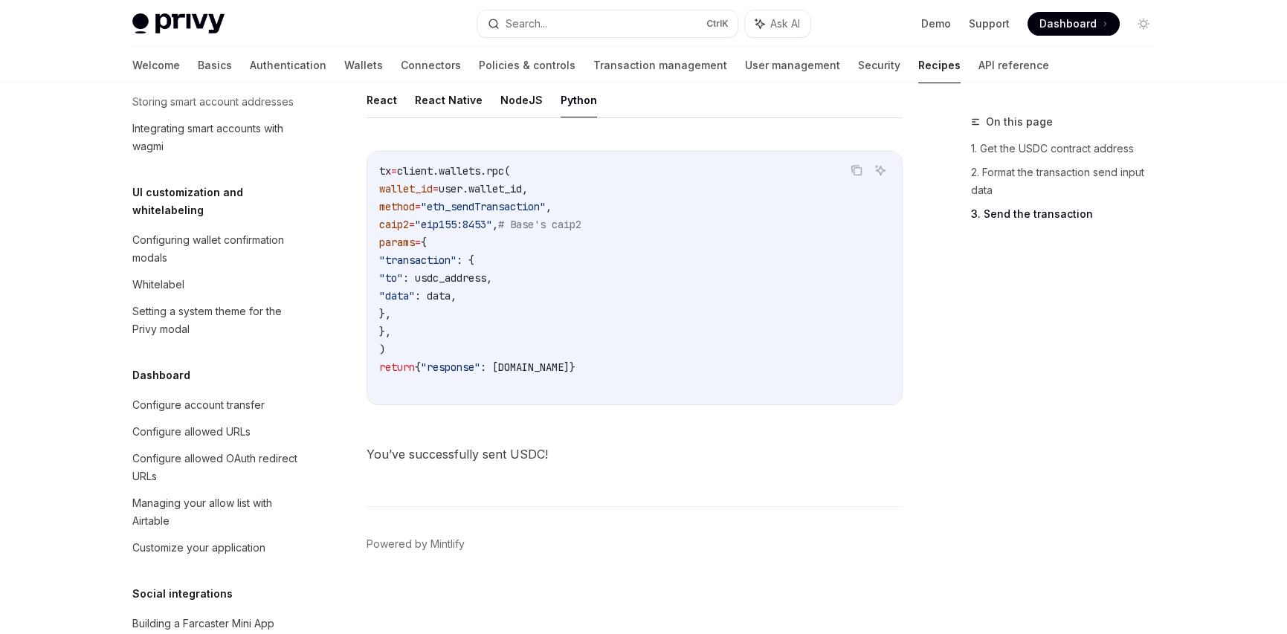
click at [732, 462] on span "You’ve successfully sent USDC!" at bounding box center [635, 454] width 536 height 21
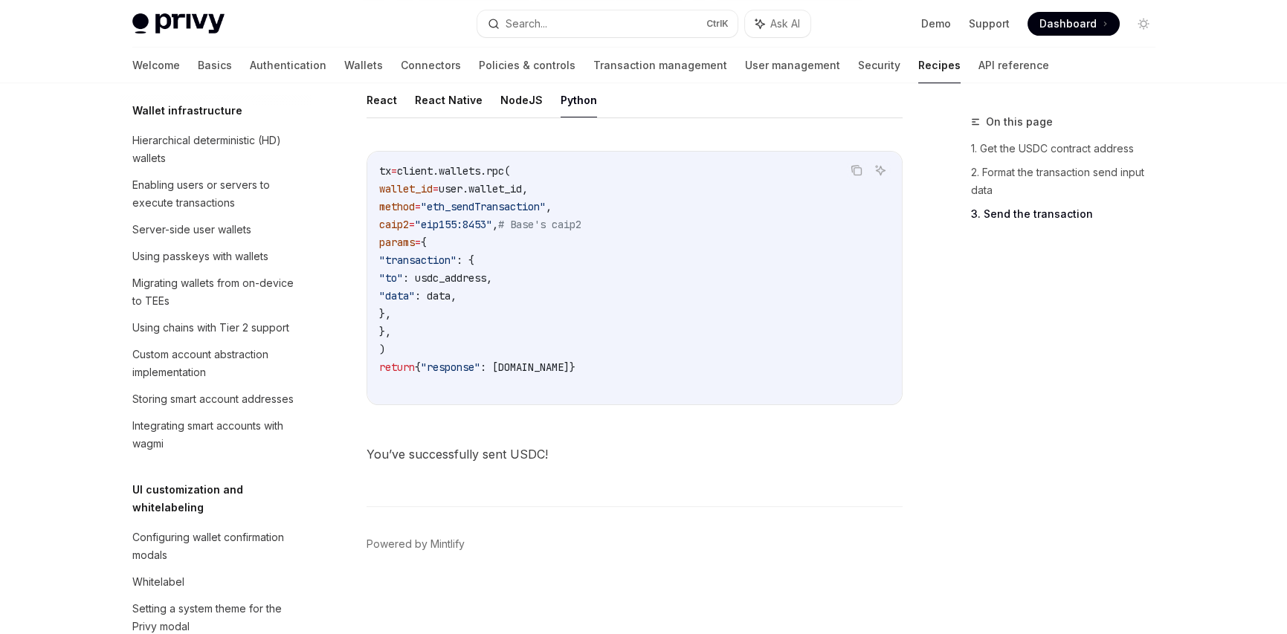
scroll to position [1055, 0]
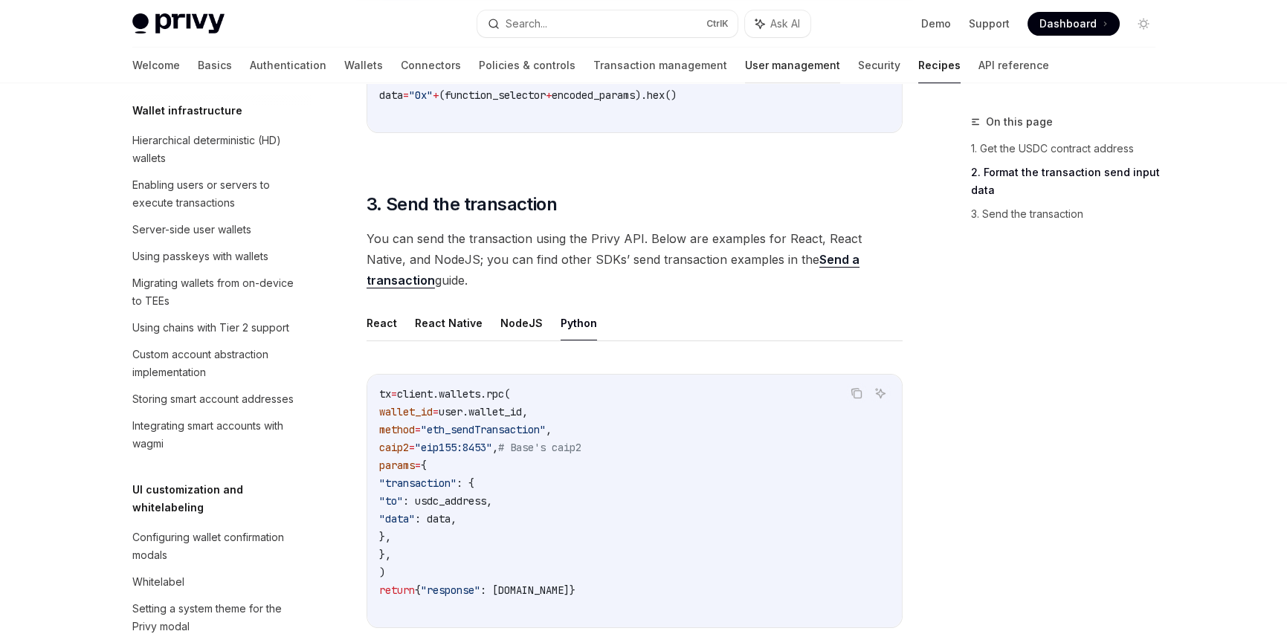
click at [745, 68] on link "User management" at bounding box center [792, 66] width 95 height 36
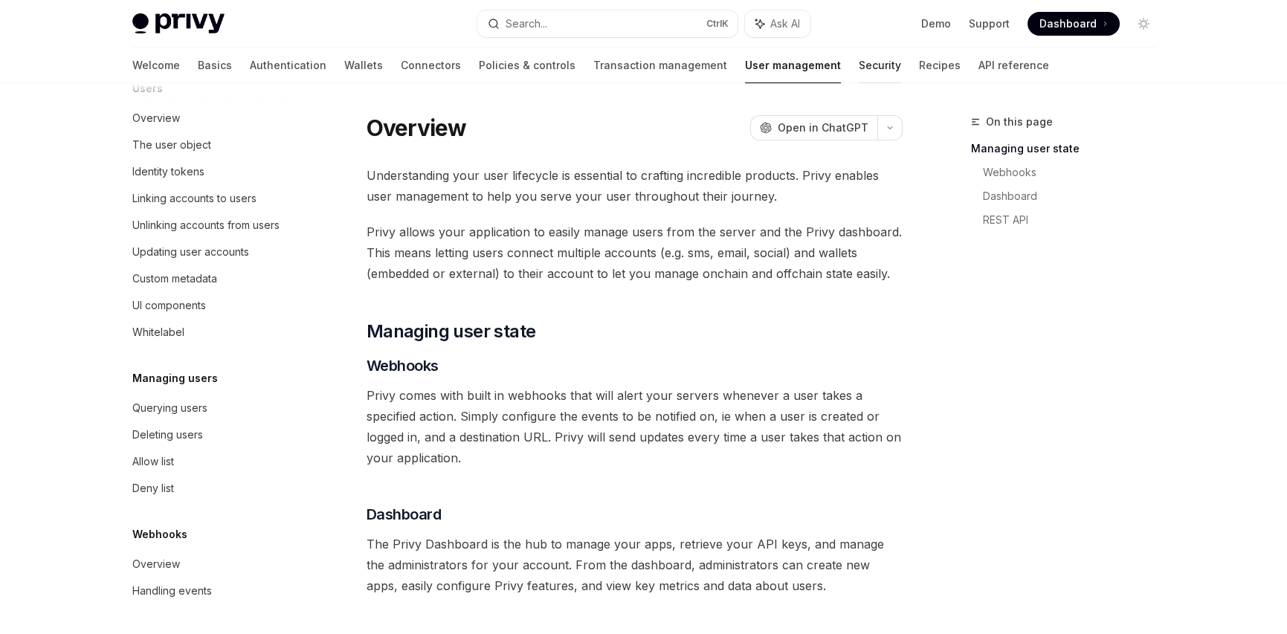
click at [859, 67] on link "Security" at bounding box center [880, 66] width 42 height 36
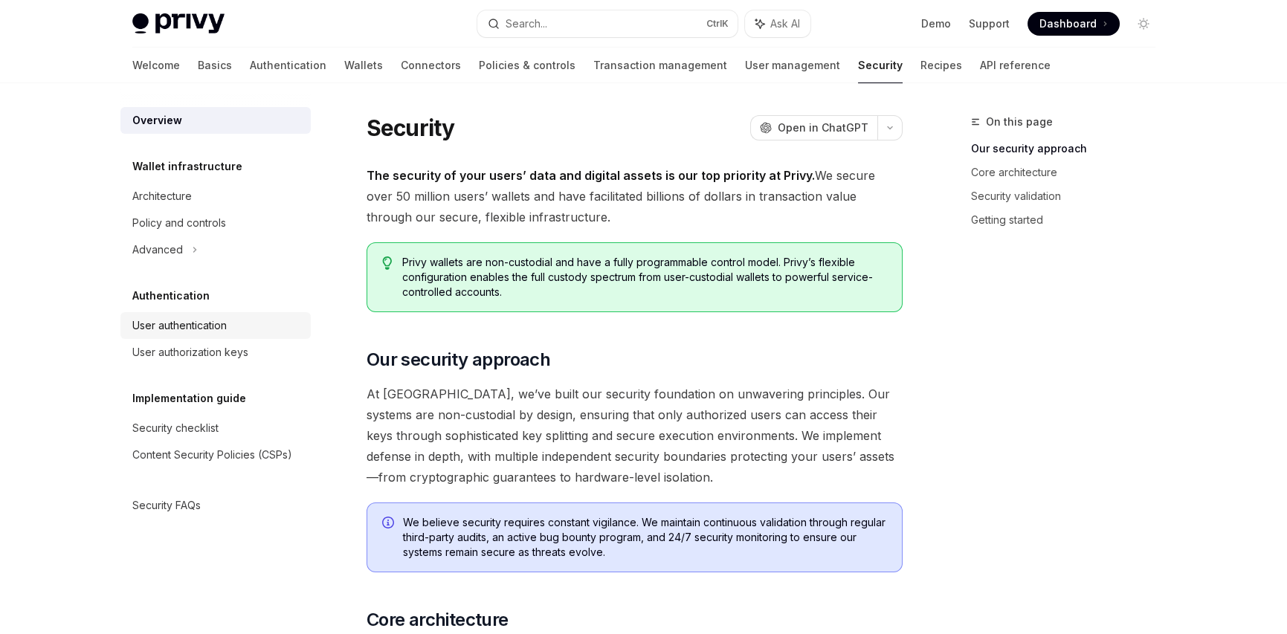
click at [240, 328] on div "User authentication" at bounding box center [217, 326] width 170 height 18
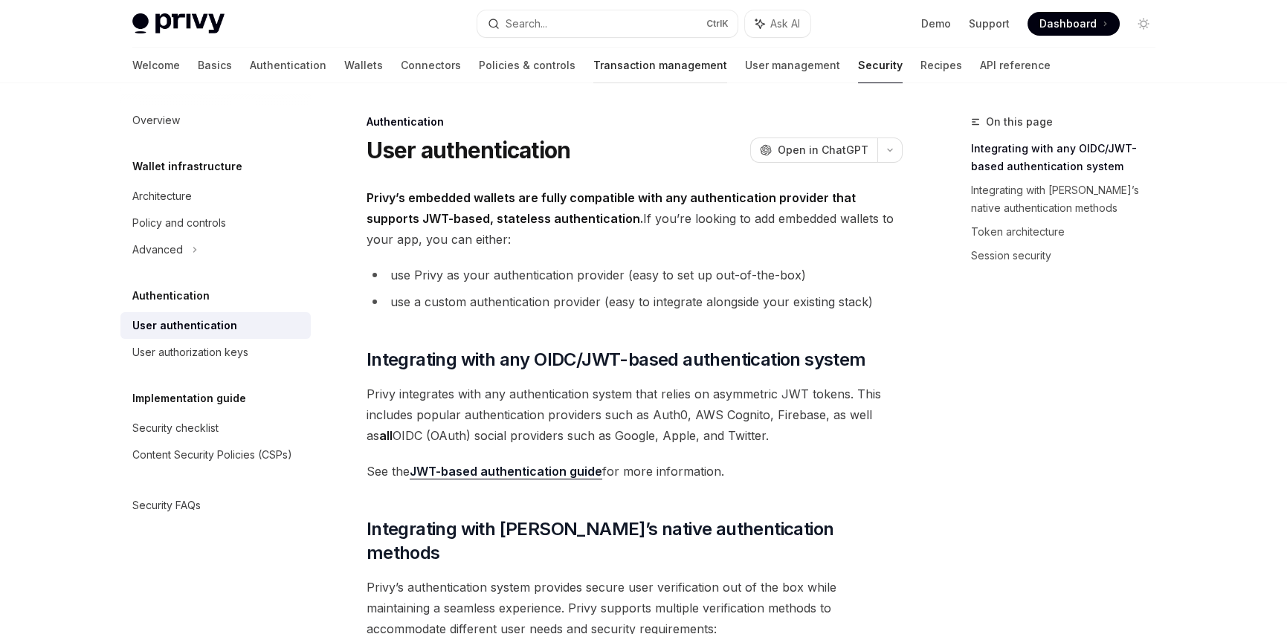
click at [616, 64] on link "Transaction management" at bounding box center [660, 66] width 134 height 36
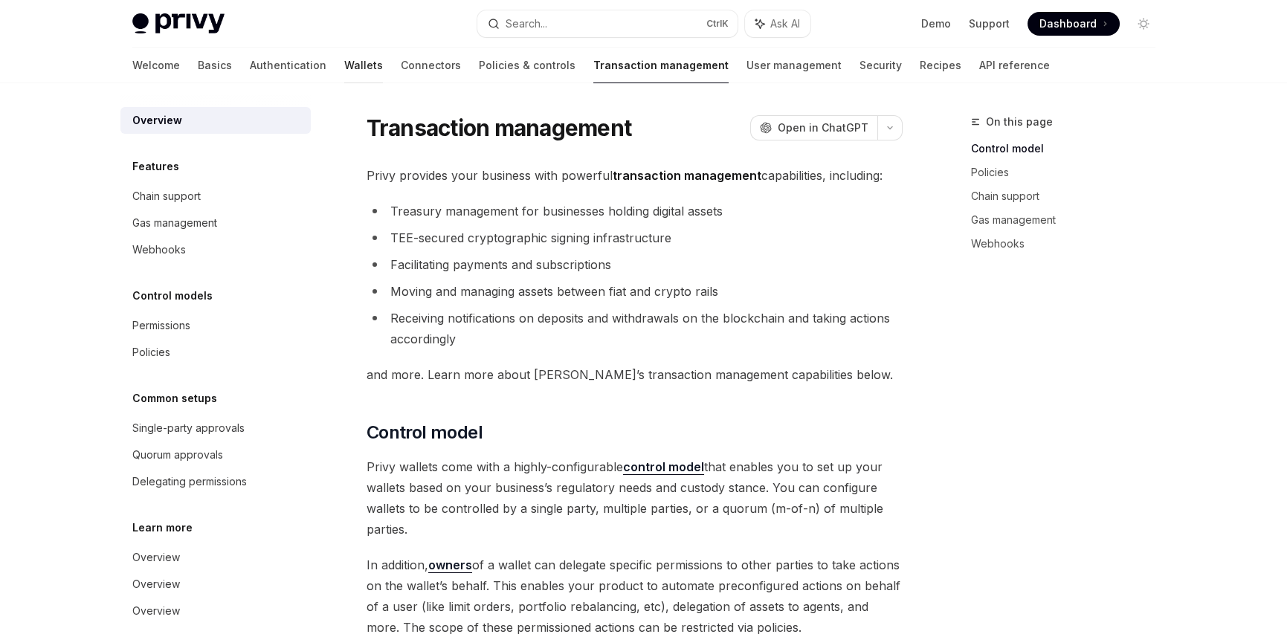
click at [344, 62] on link "Wallets" at bounding box center [363, 66] width 39 height 36
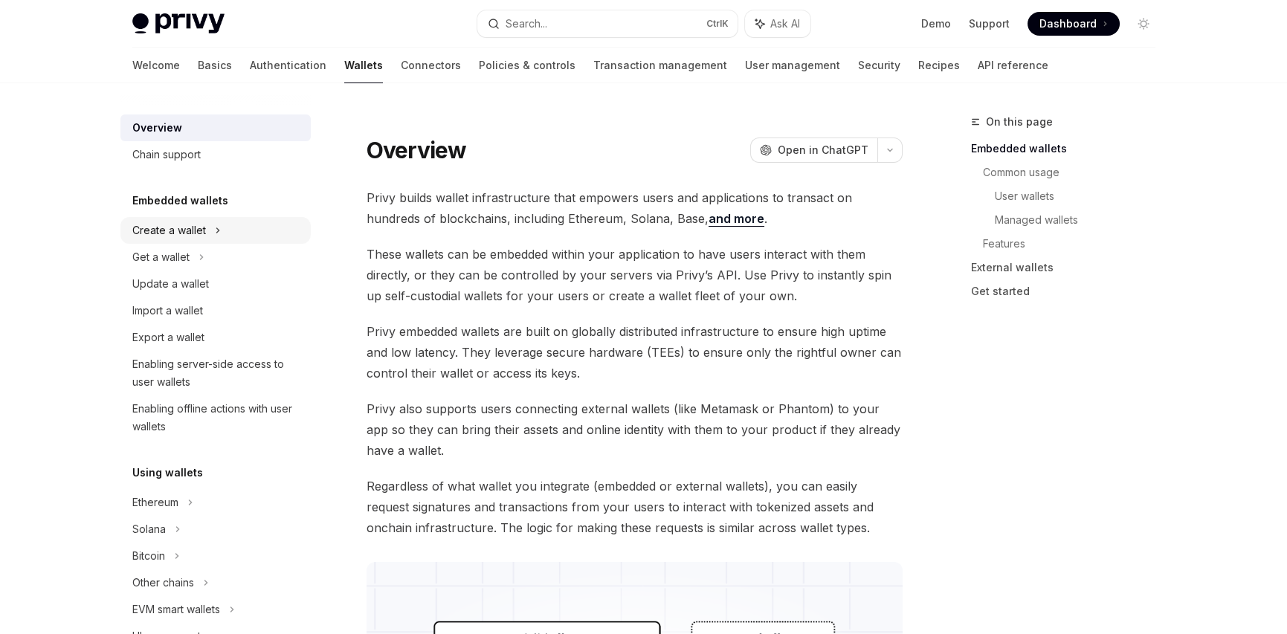
click at [274, 225] on div "Create a wallet" at bounding box center [215, 230] width 190 height 27
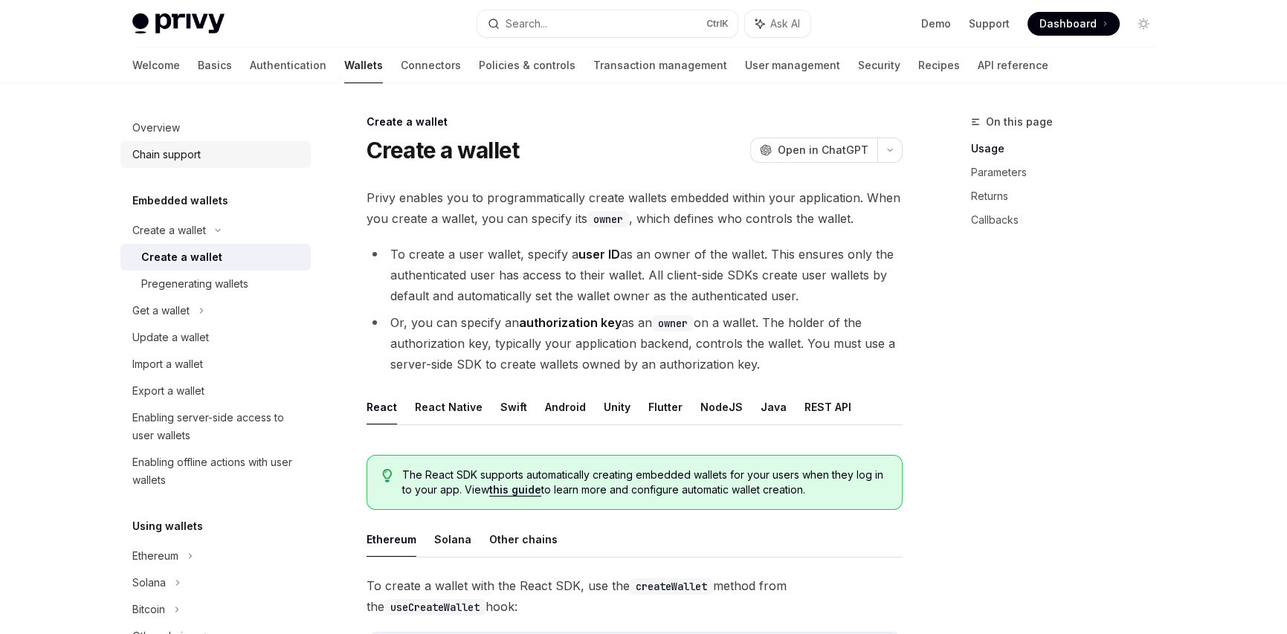
click at [247, 161] on div "Chain support" at bounding box center [217, 155] width 170 height 18
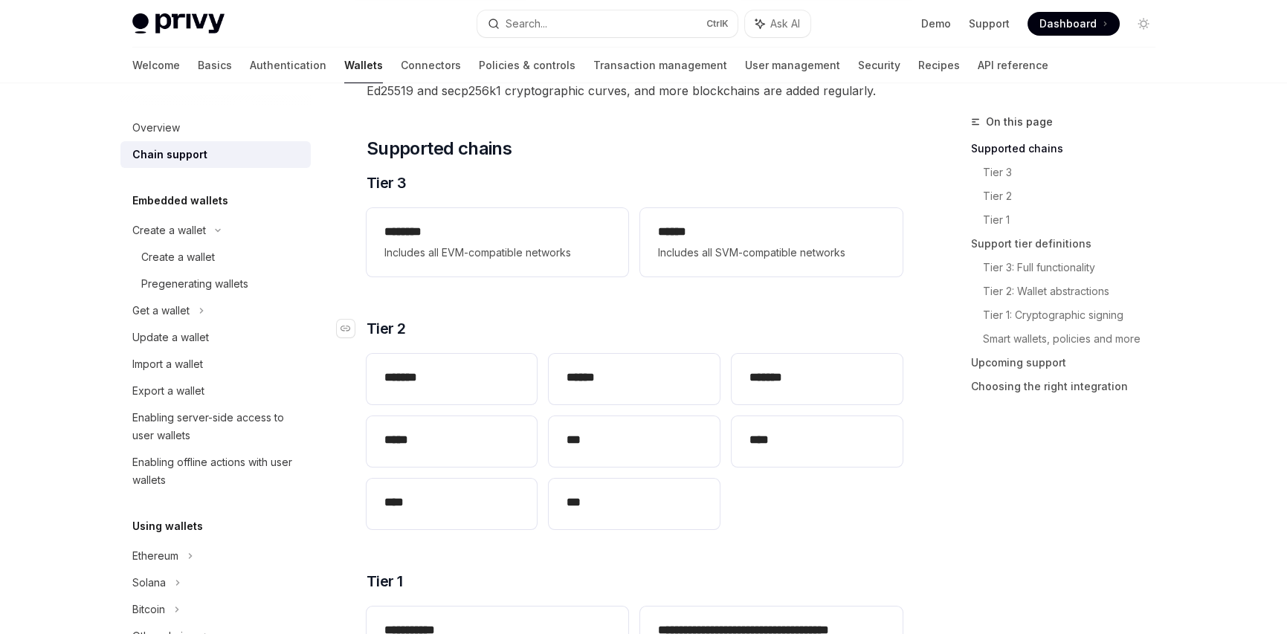
scroll to position [223, 0]
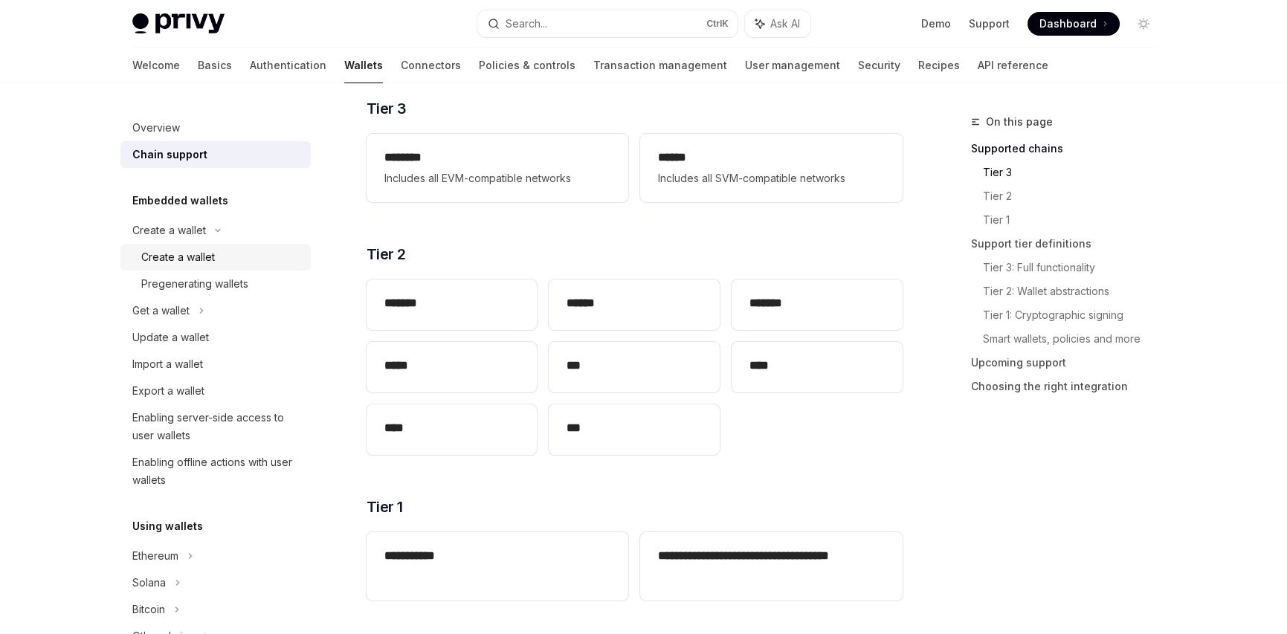
click at [237, 256] on div "Create a wallet" at bounding box center [221, 257] width 161 height 18
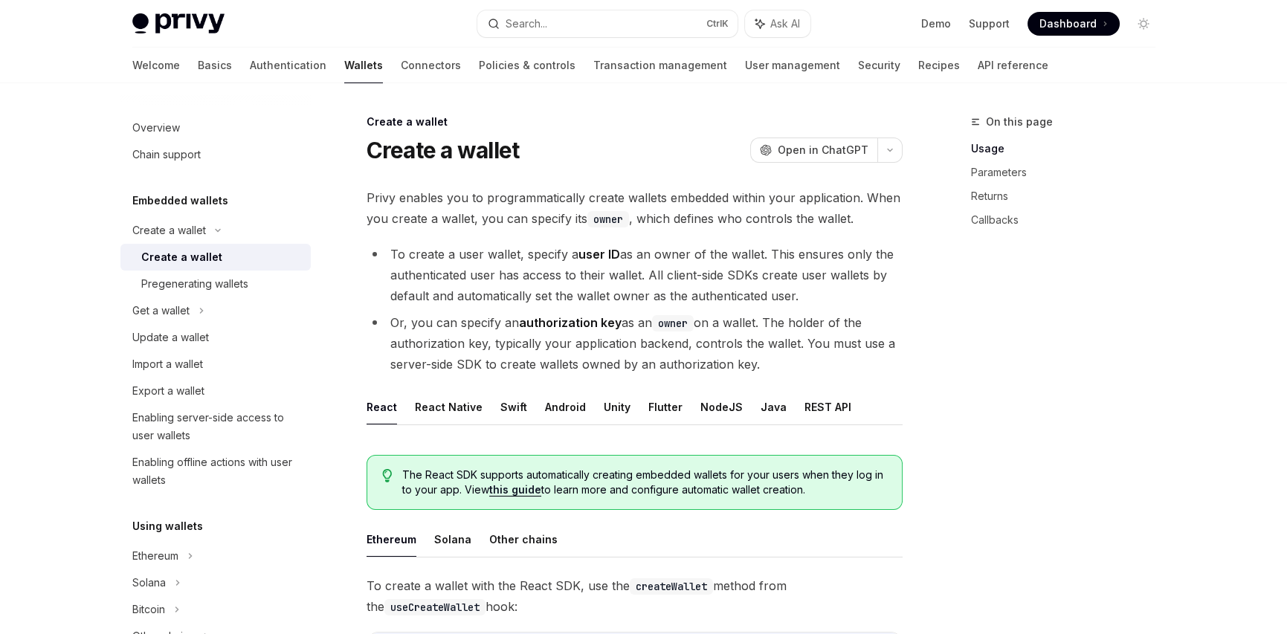
scroll to position [149, 0]
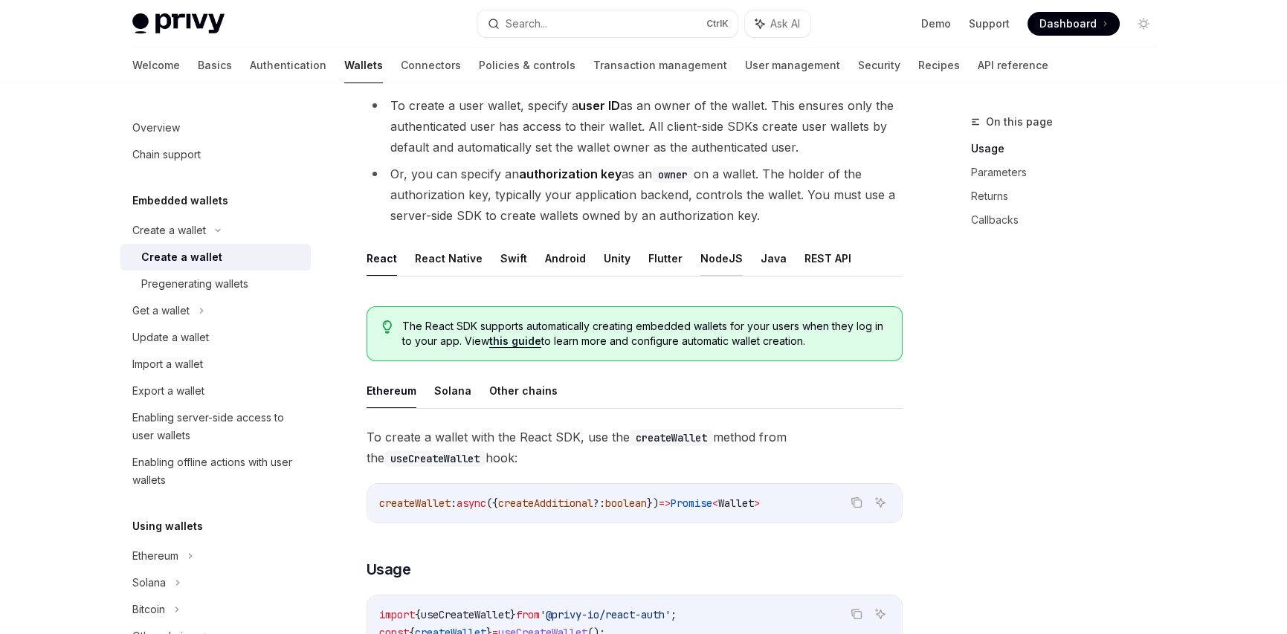
click at [715, 262] on button "NodeJS" at bounding box center [722, 258] width 42 height 35
type textarea "*"
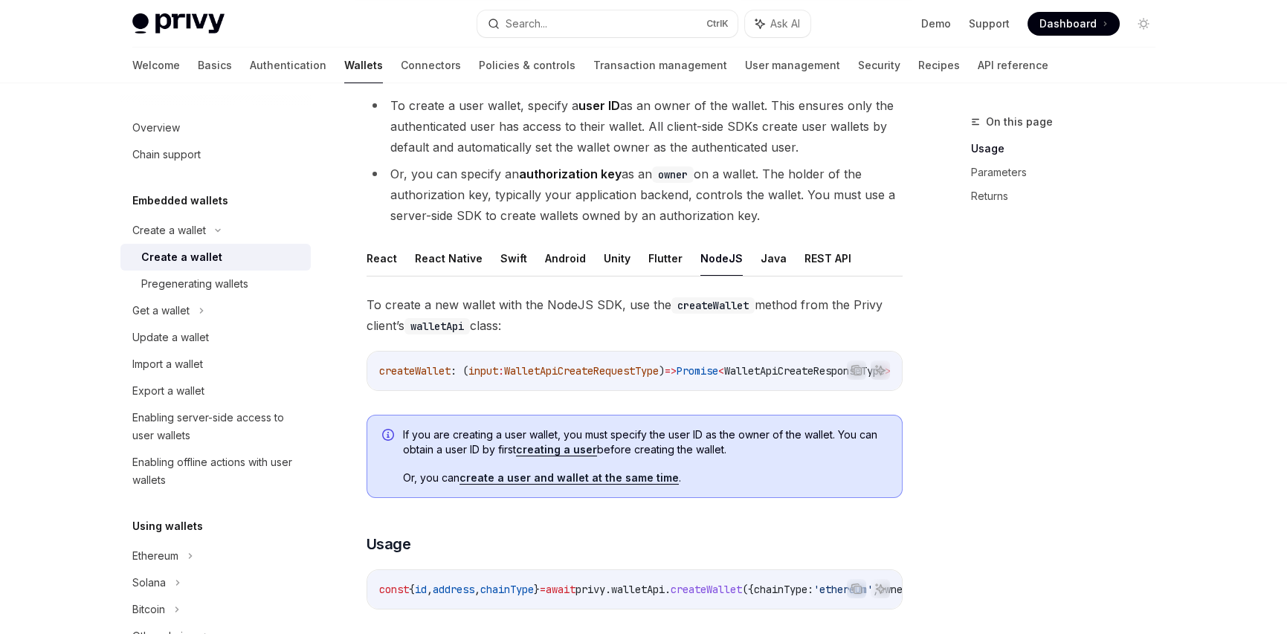
scroll to position [446, 0]
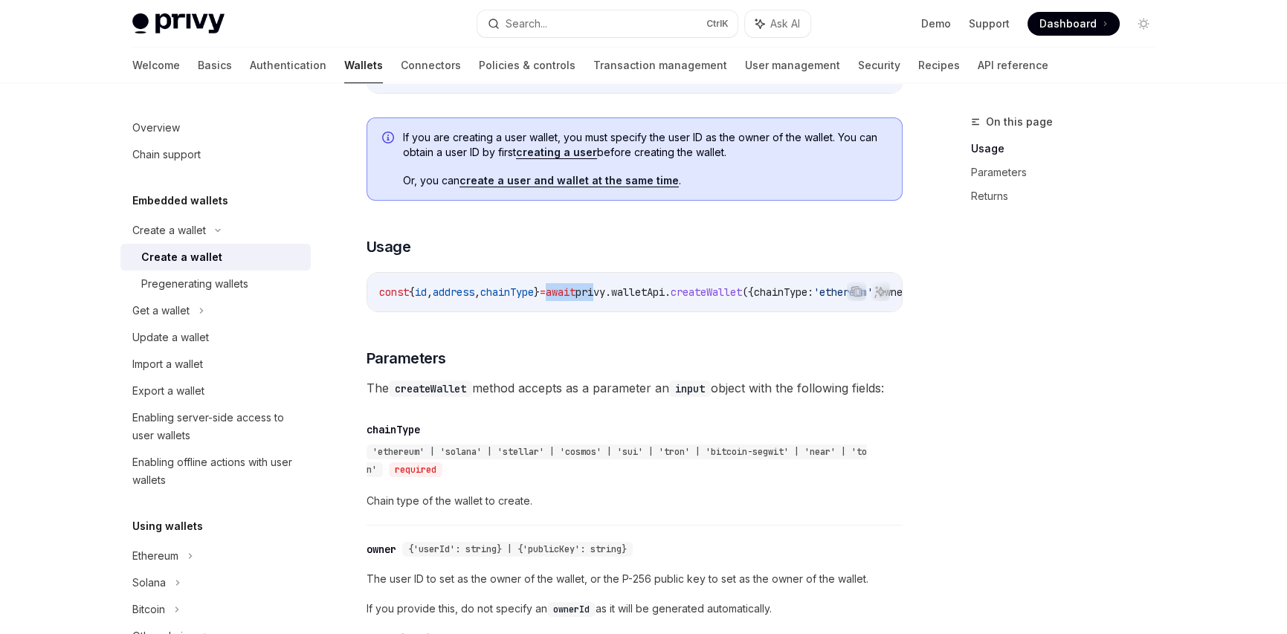
drag, startPoint x: 578, startPoint y: 315, endPoint x: 633, endPoint y: 321, distance: 55.4
click at [633, 312] on div "const { id , address , chainType } = await privy . walletApi . createWallet ({ …" at bounding box center [634, 292] width 535 height 39
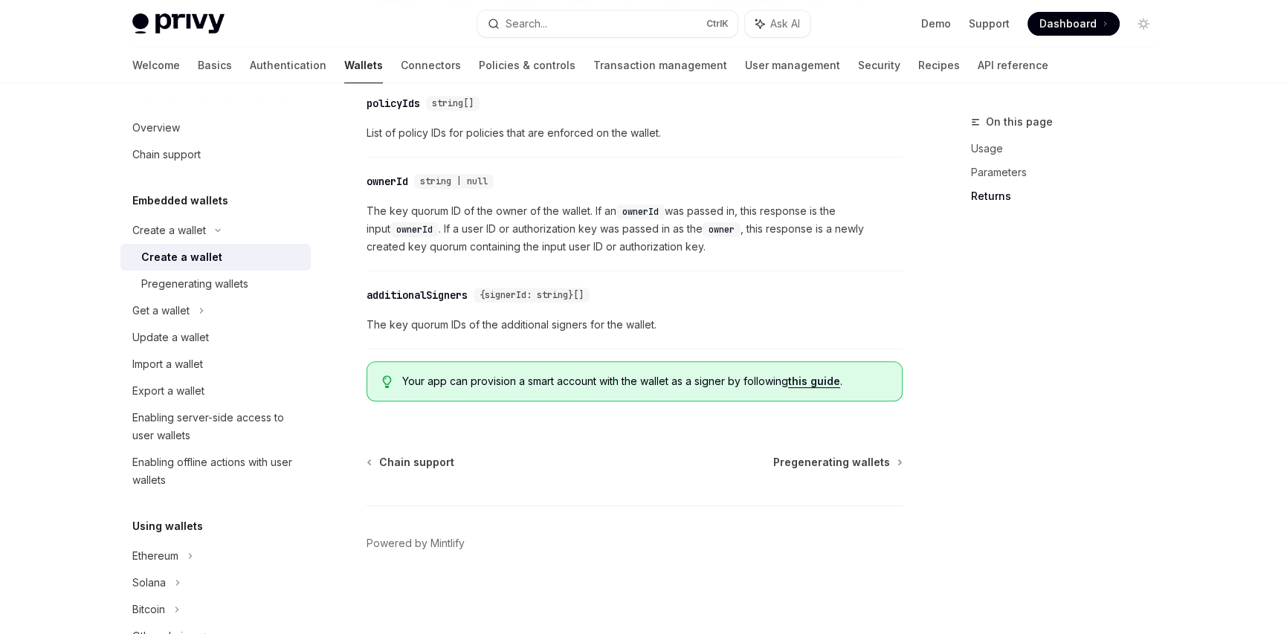
scroll to position [1435, 0]
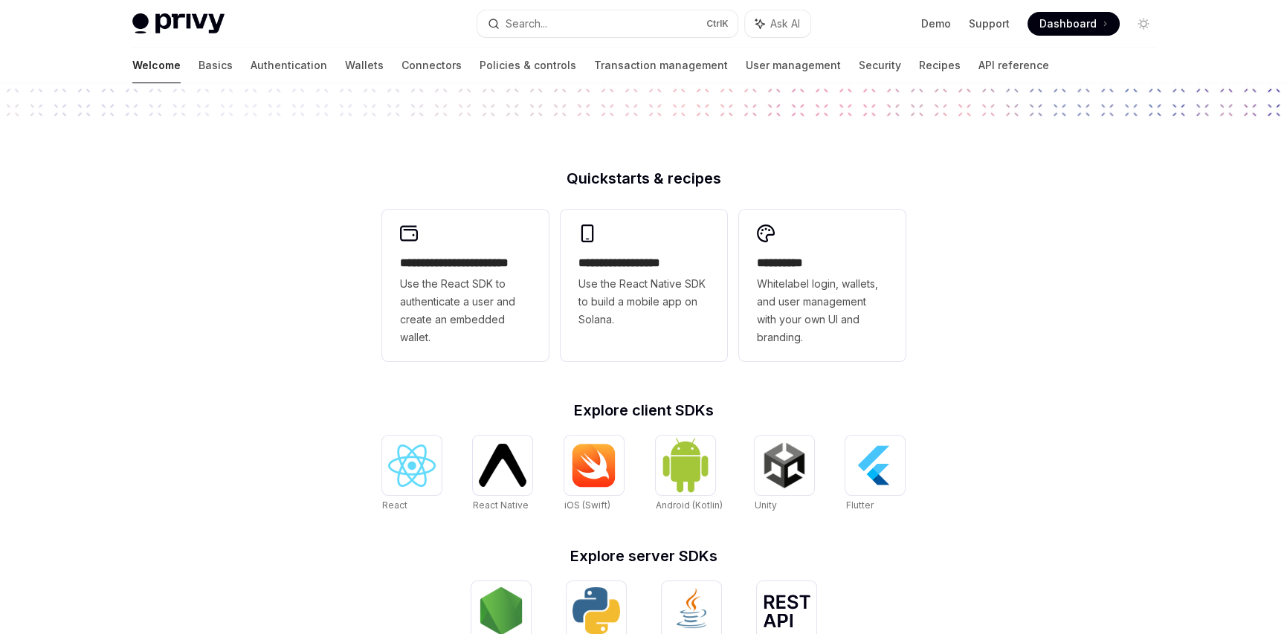
scroll to position [446, 0]
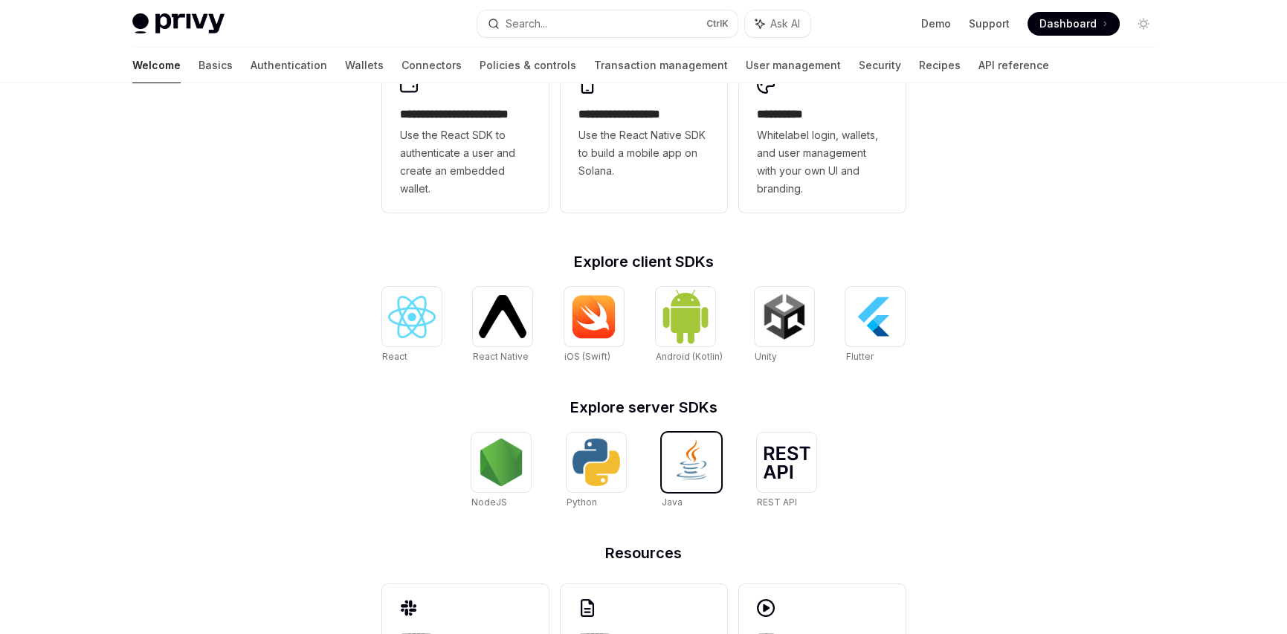
click at [675, 446] on img at bounding box center [692, 463] width 48 height 48
type textarea "*"
click at [608, 455] on img at bounding box center [597, 463] width 48 height 48
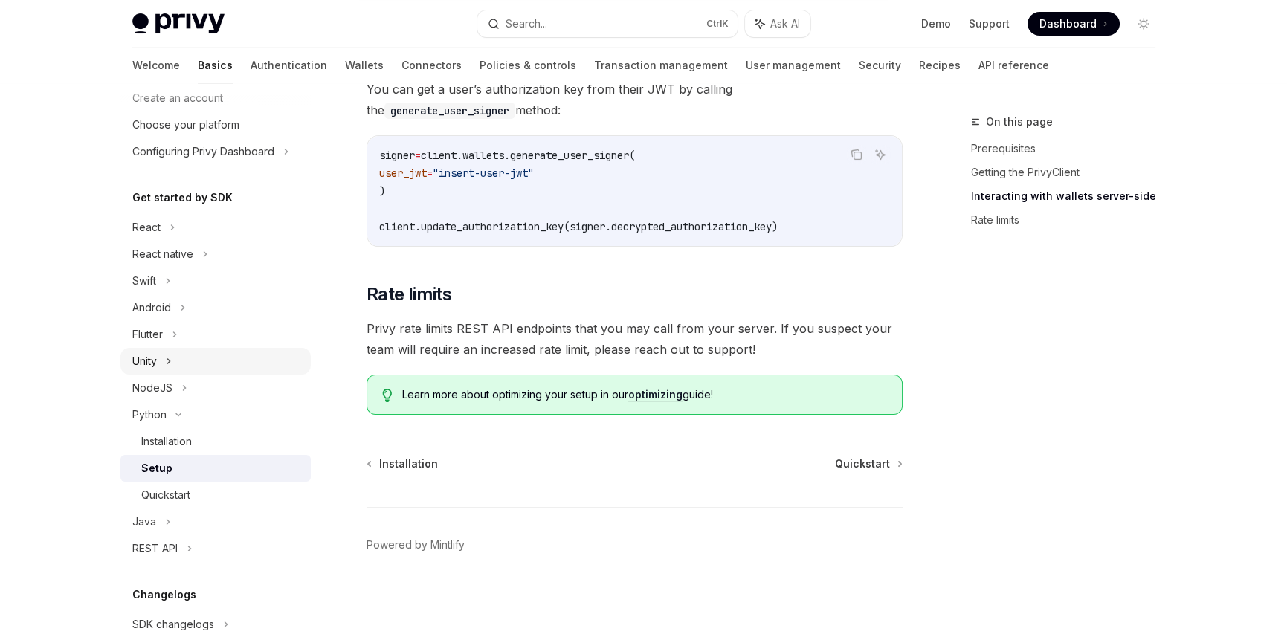
scroll to position [149, 0]
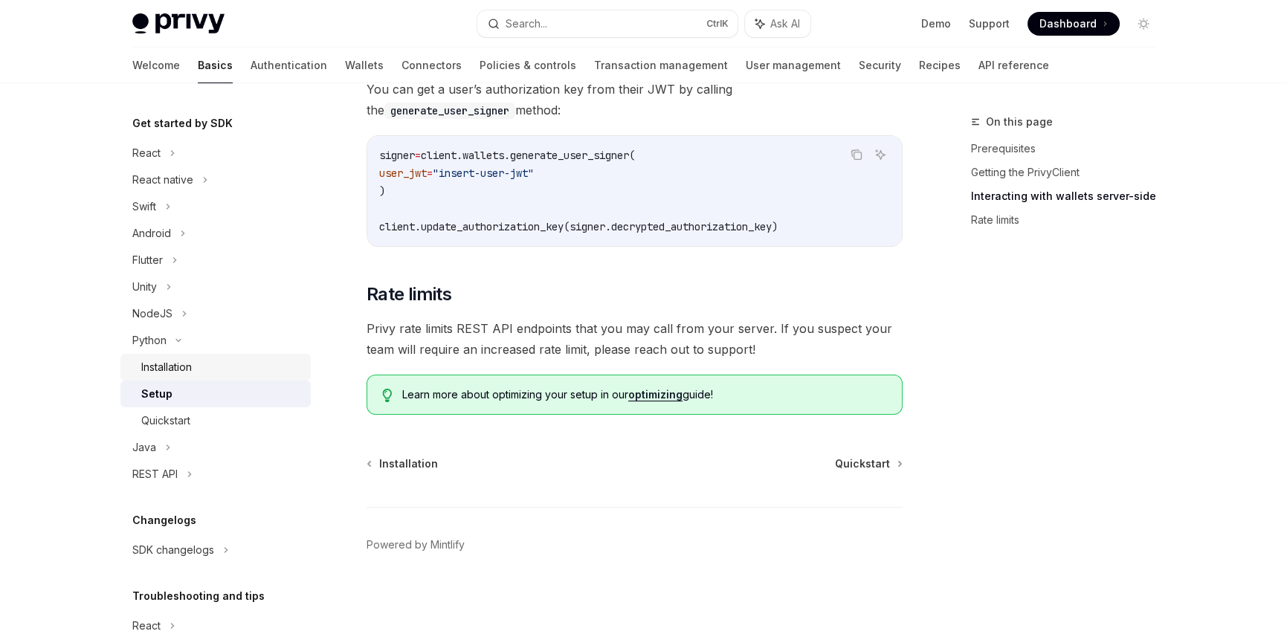
click at [198, 370] on div "Installation" at bounding box center [221, 367] width 161 height 18
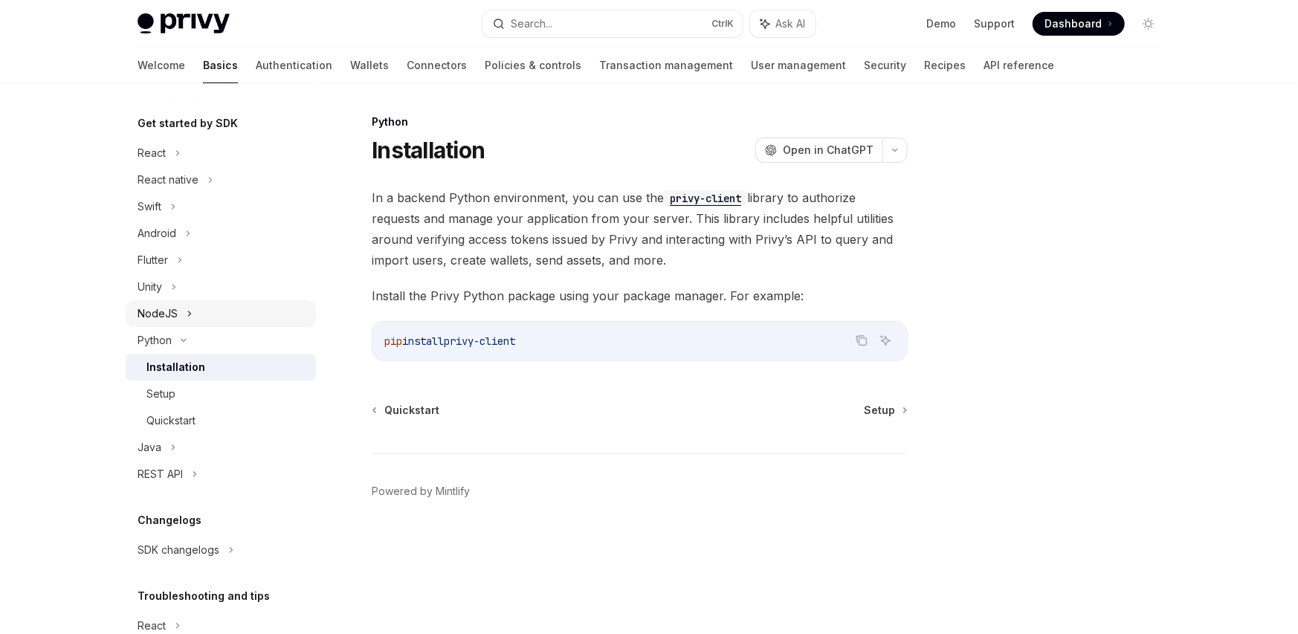
click at [228, 320] on div "NodeJS" at bounding box center [221, 313] width 190 height 27
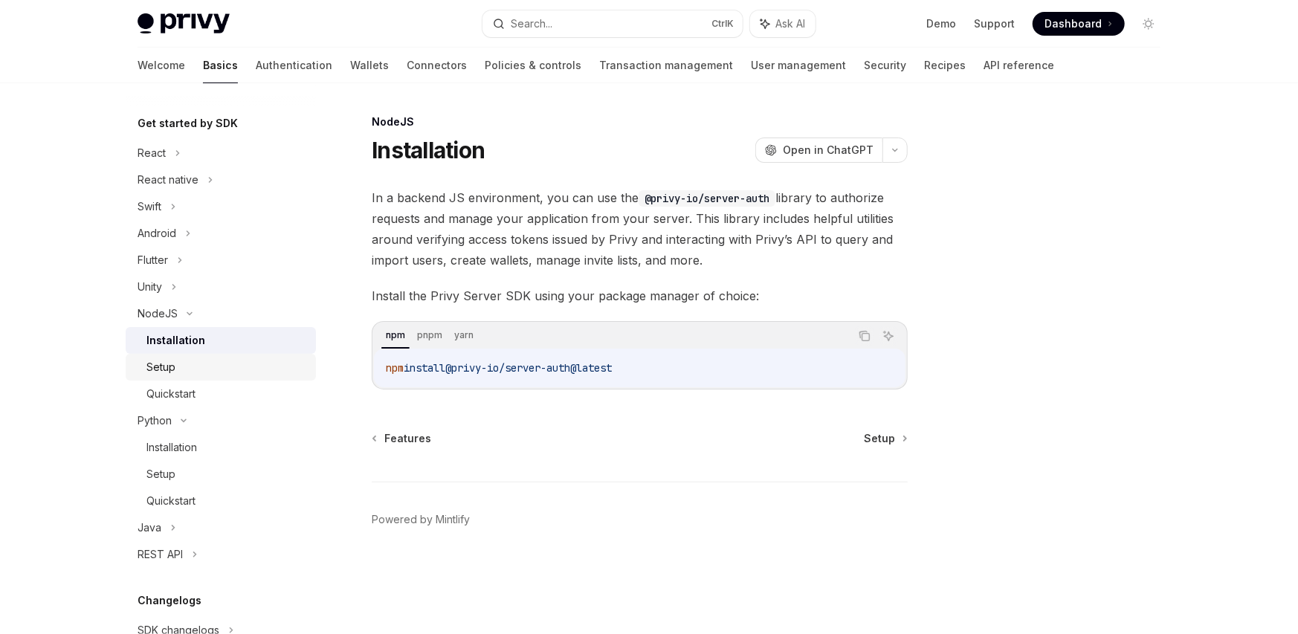
click at [229, 371] on div "Setup" at bounding box center [226, 367] width 161 height 18
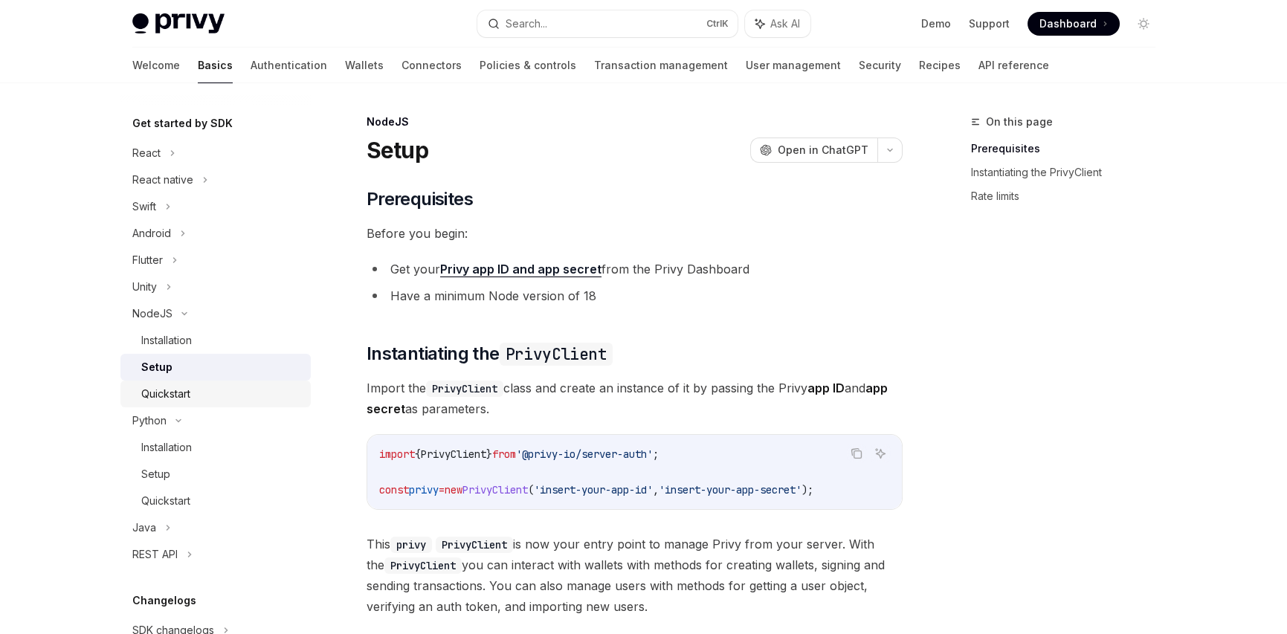
click at [231, 390] on div "Quickstart" at bounding box center [221, 394] width 161 height 18
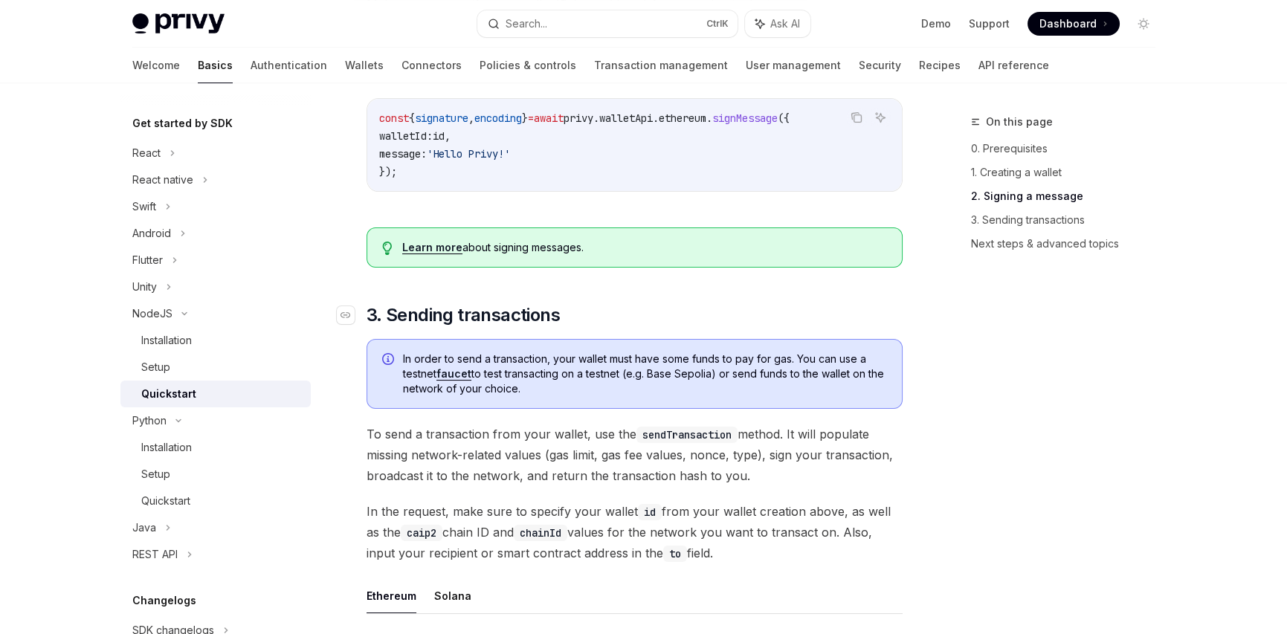
scroll to position [669, 0]
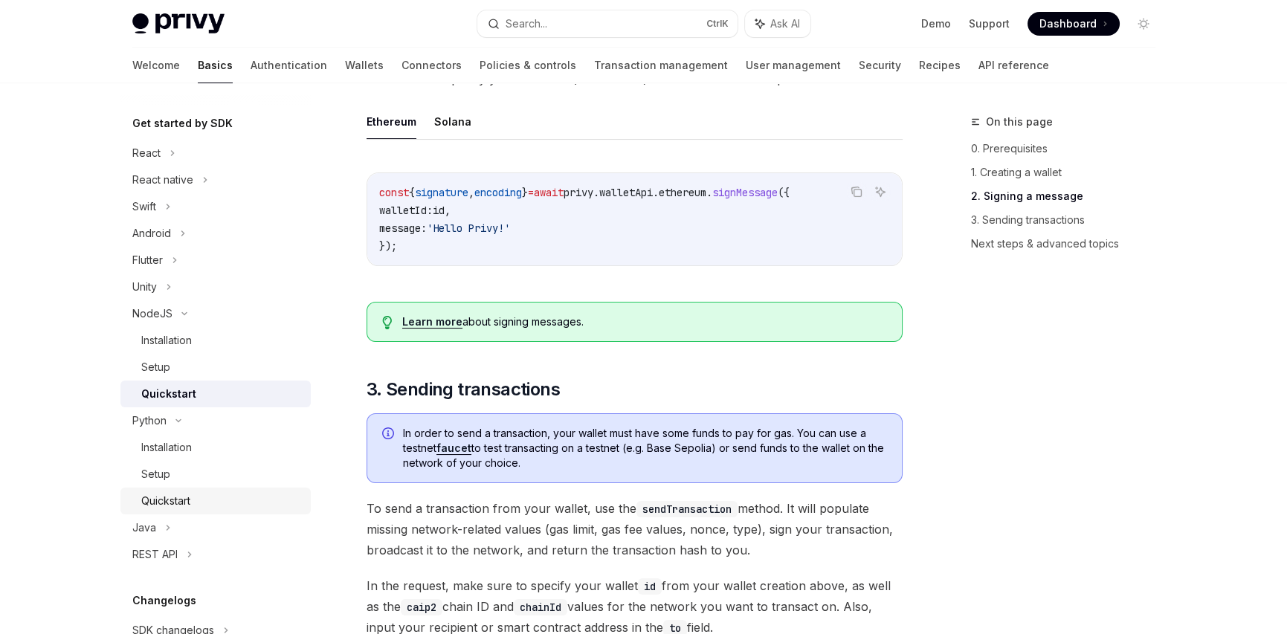
click at [204, 496] on div "Quickstart" at bounding box center [221, 501] width 161 height 18
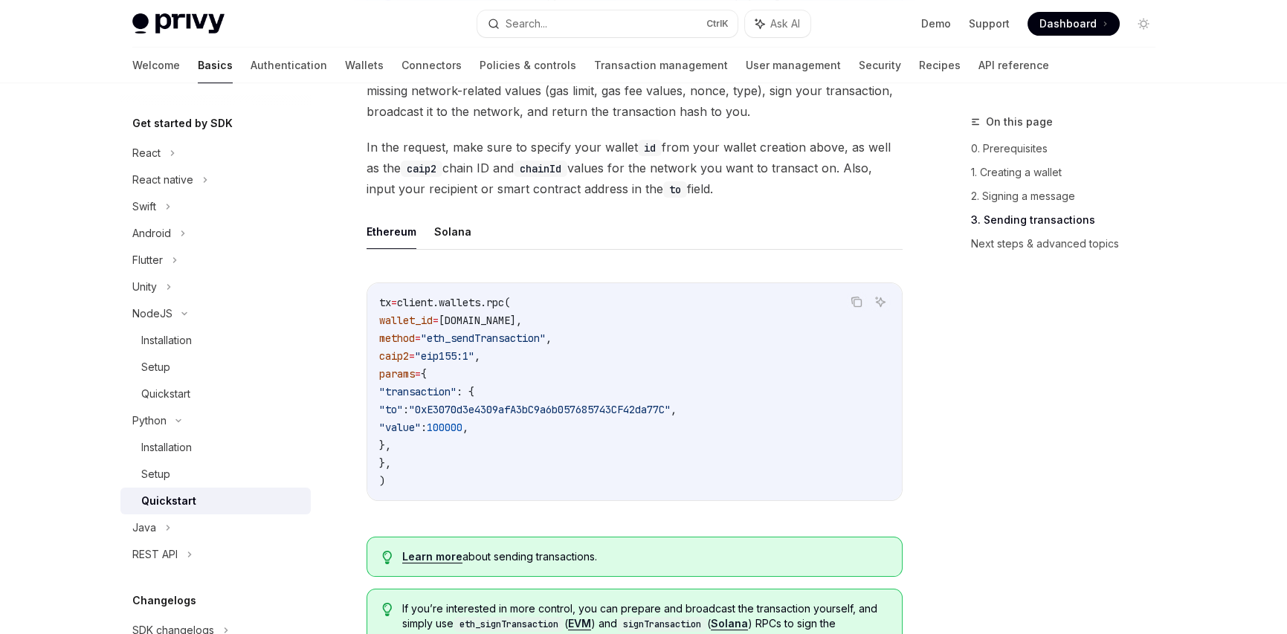
scroll to position [1190, 0]
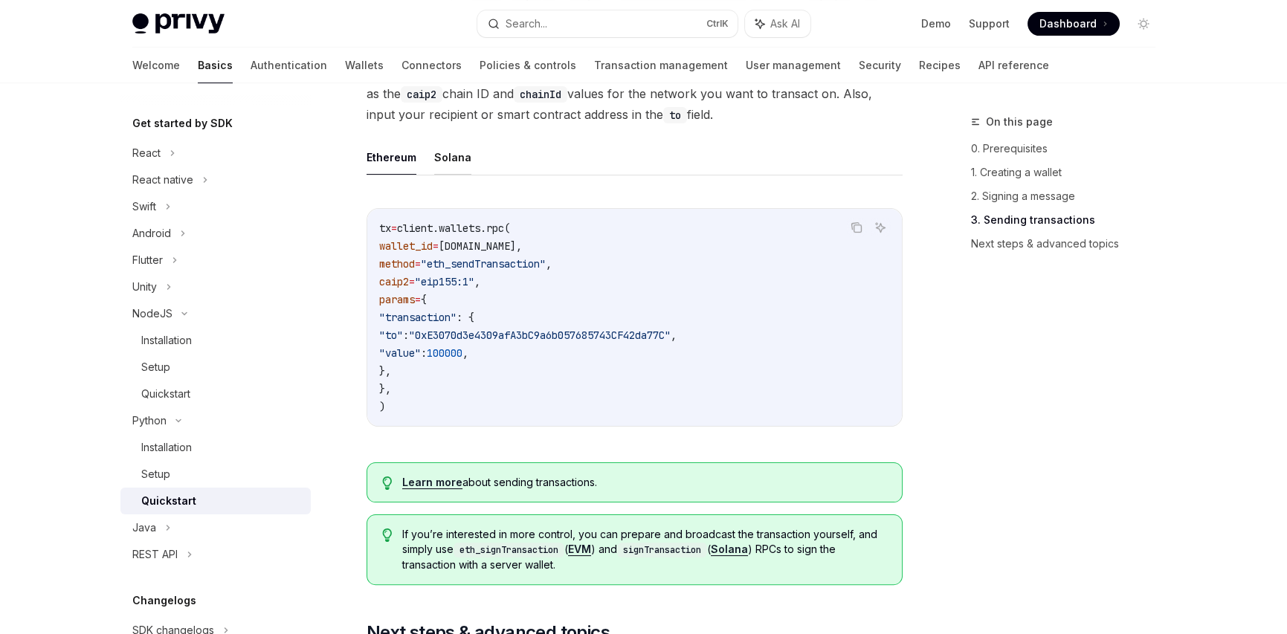
click at [436, 160] on button "Solana" at bounding box center [452, 157] width 37 height 35
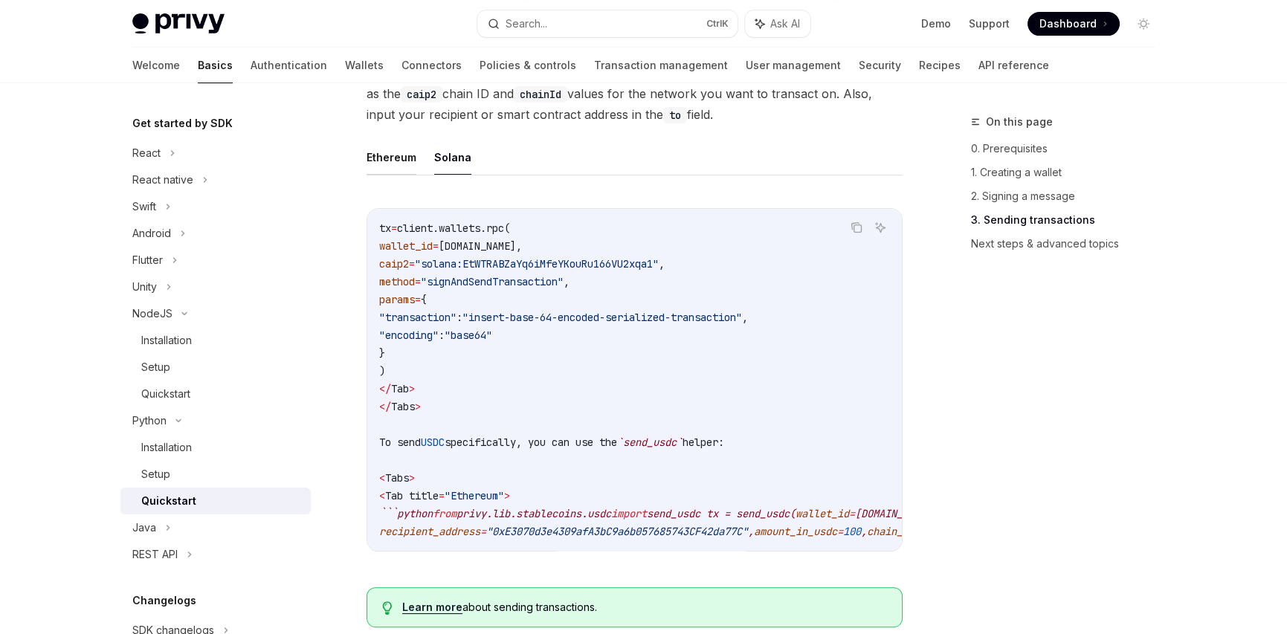
click at [390, 164] on button "Ethereum" at bounding box center [392, 157] width 50 height 35
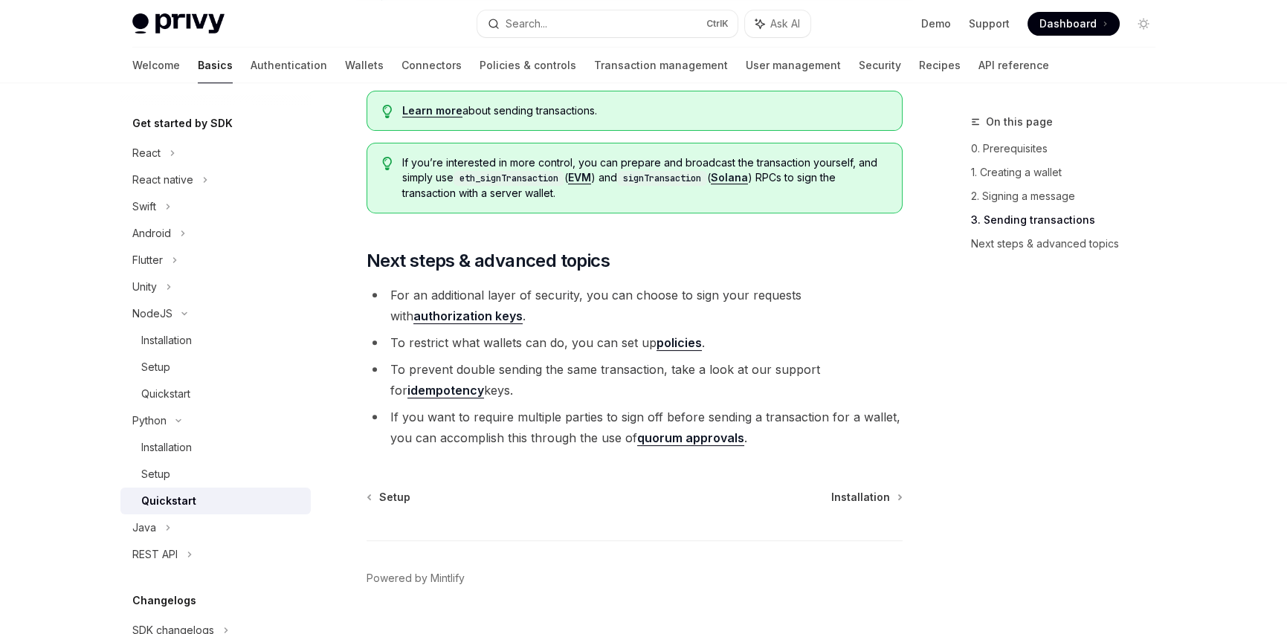
scroll to position [1594, 0]
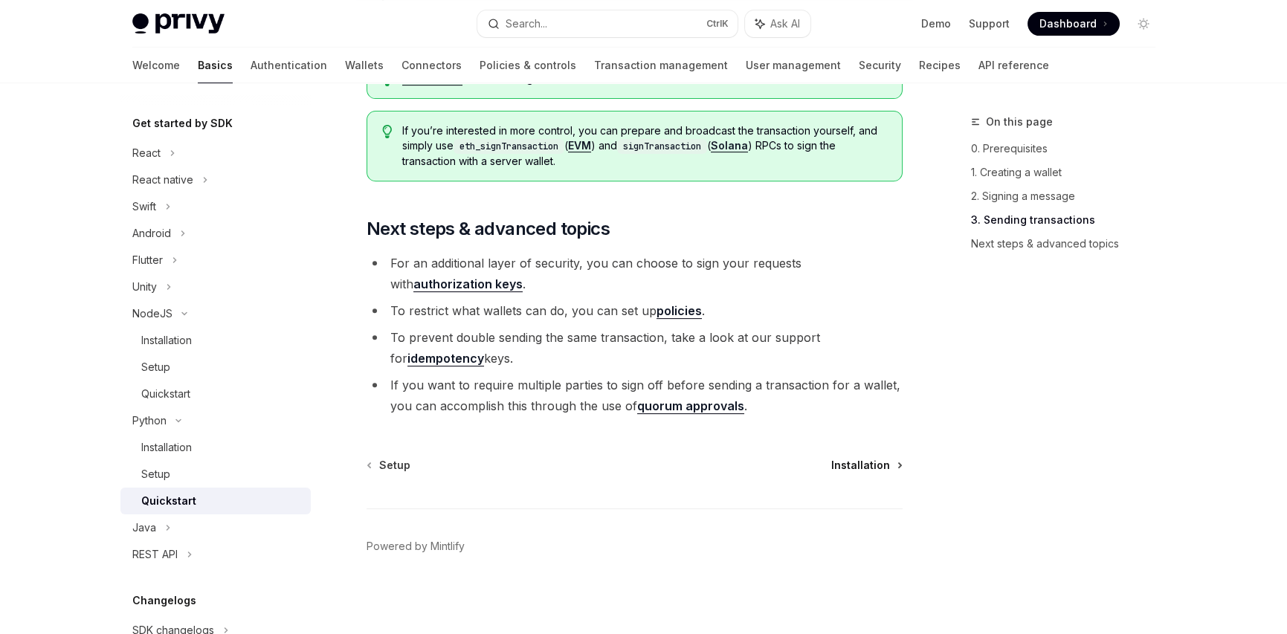
click at [882, 462] on span "Installation" at bounding box center [860, 465] width 59 height 15
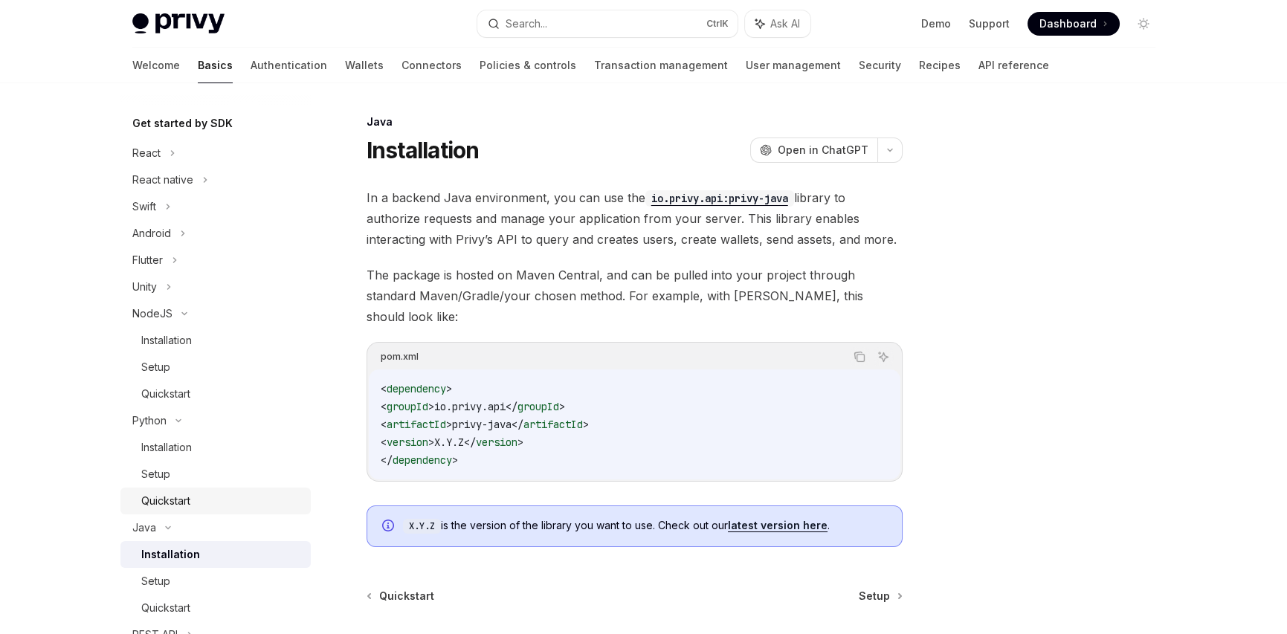
click at [179, 495] on div "Quickstart" at bounding box center [165, 501] width 49 height 18
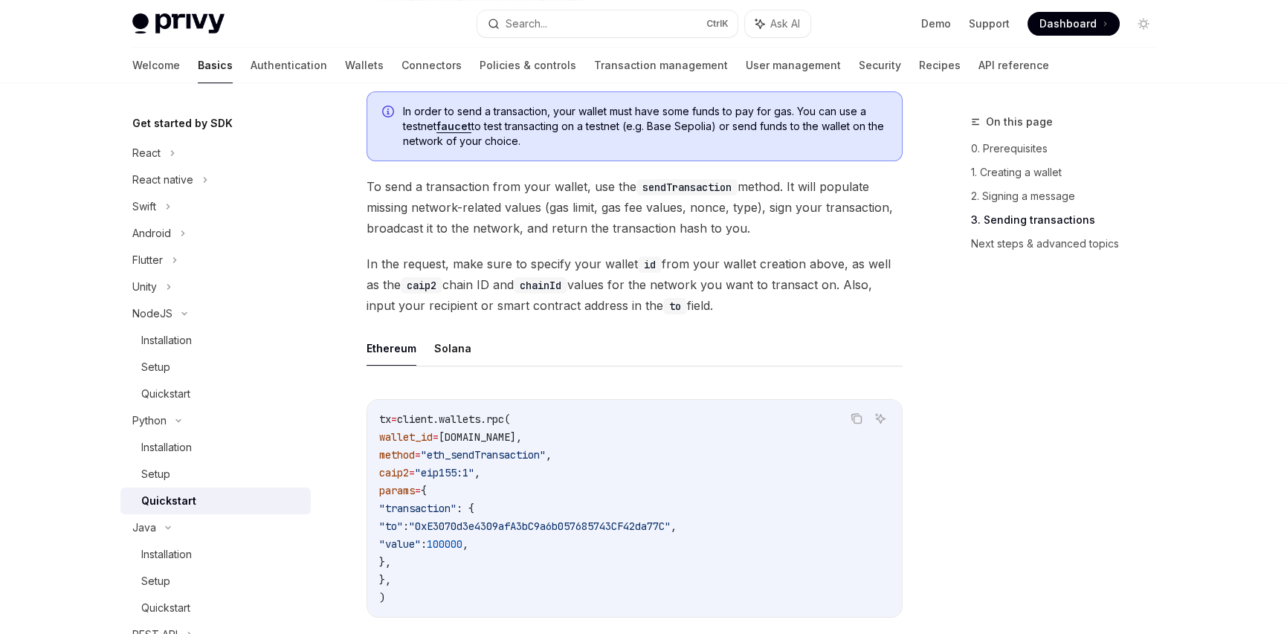
scroll to position [1222, 0]
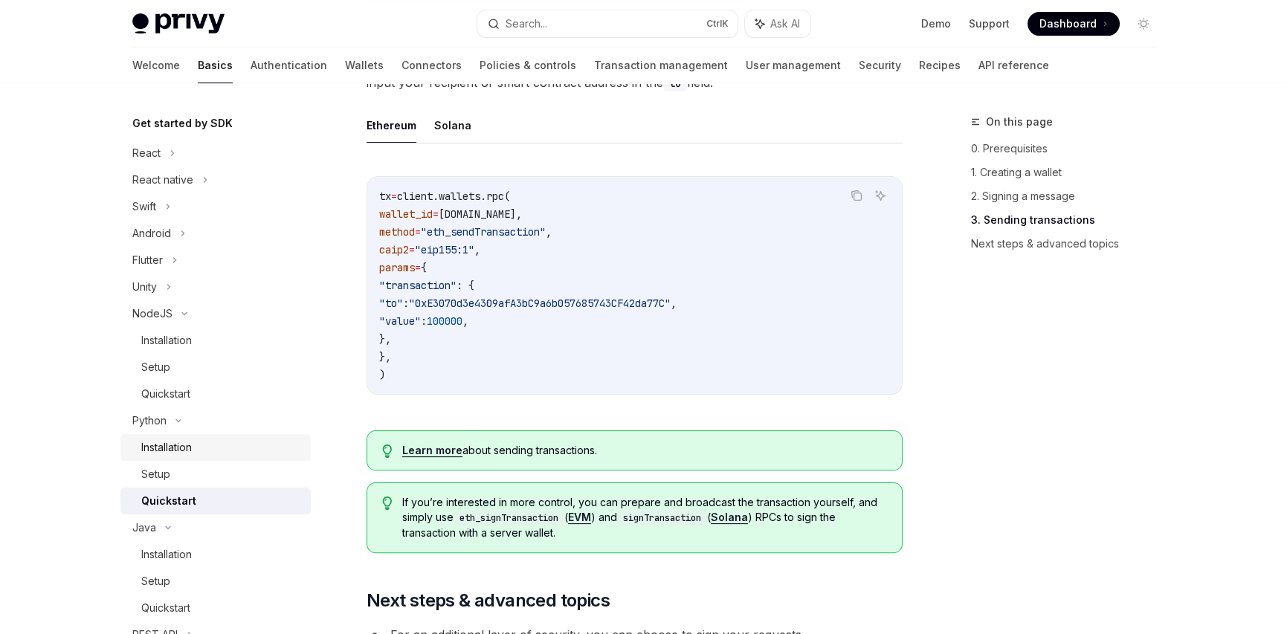
click at [189, 445] on div "Installation" at bounding box center [166, 448] width 51 height 18
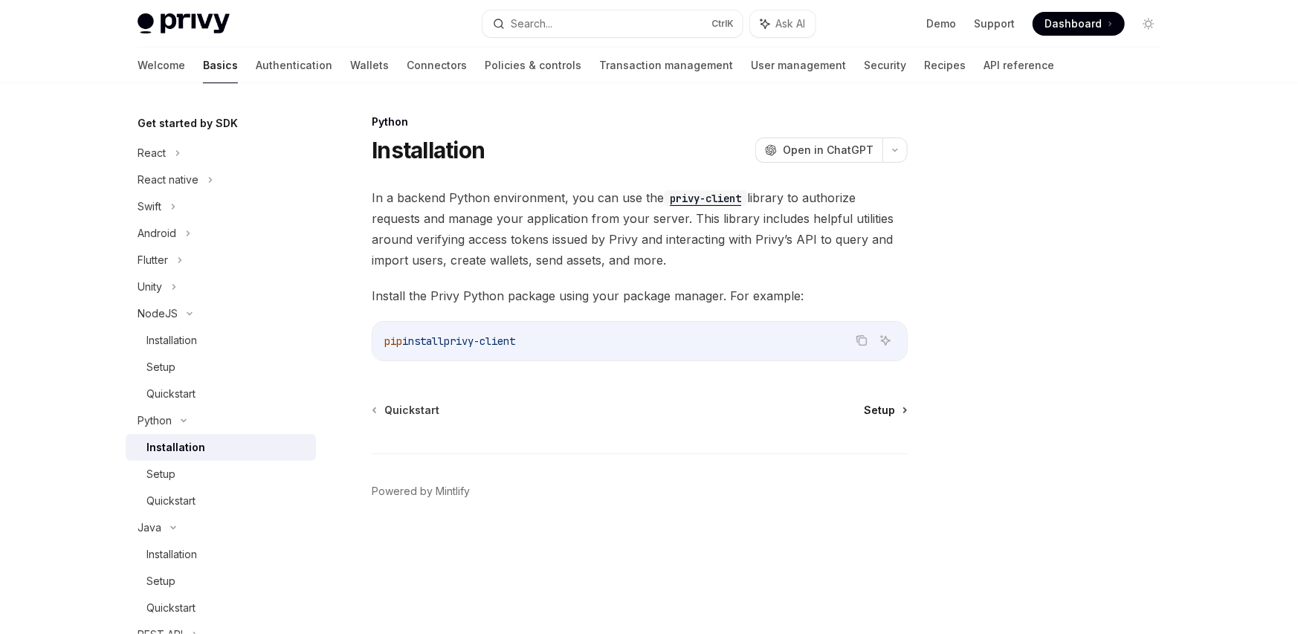
click at [888, 407] on span "Setup" at bounding box center [879, 410] width 31 height 15
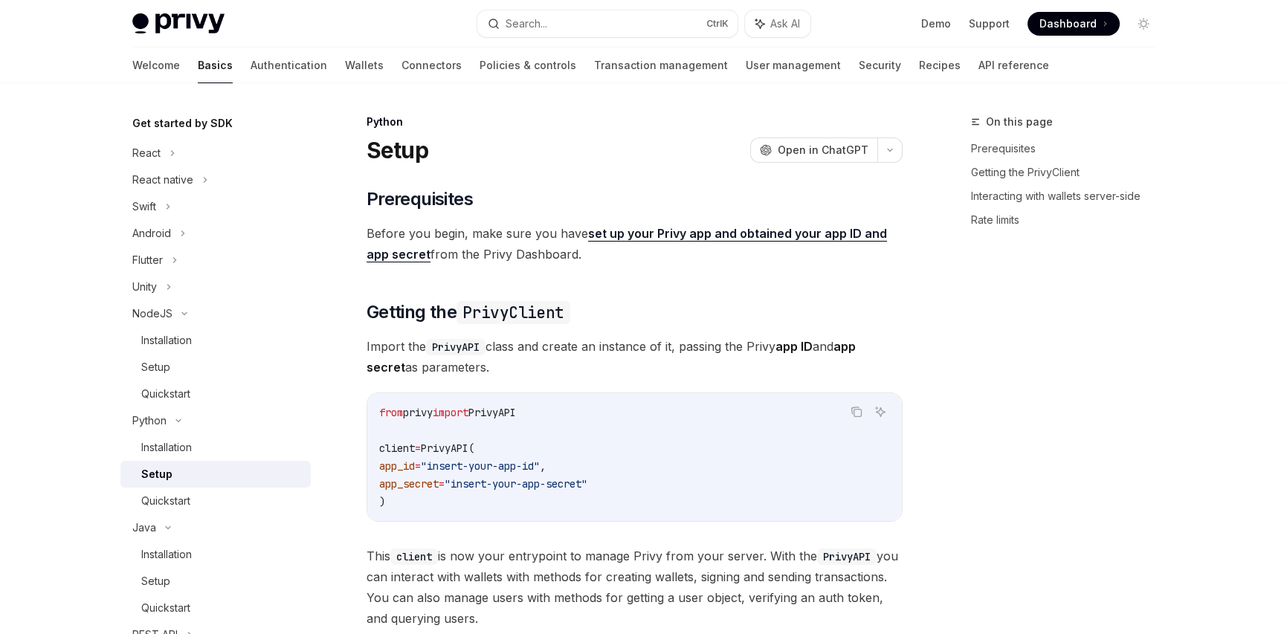
type textarea "*"
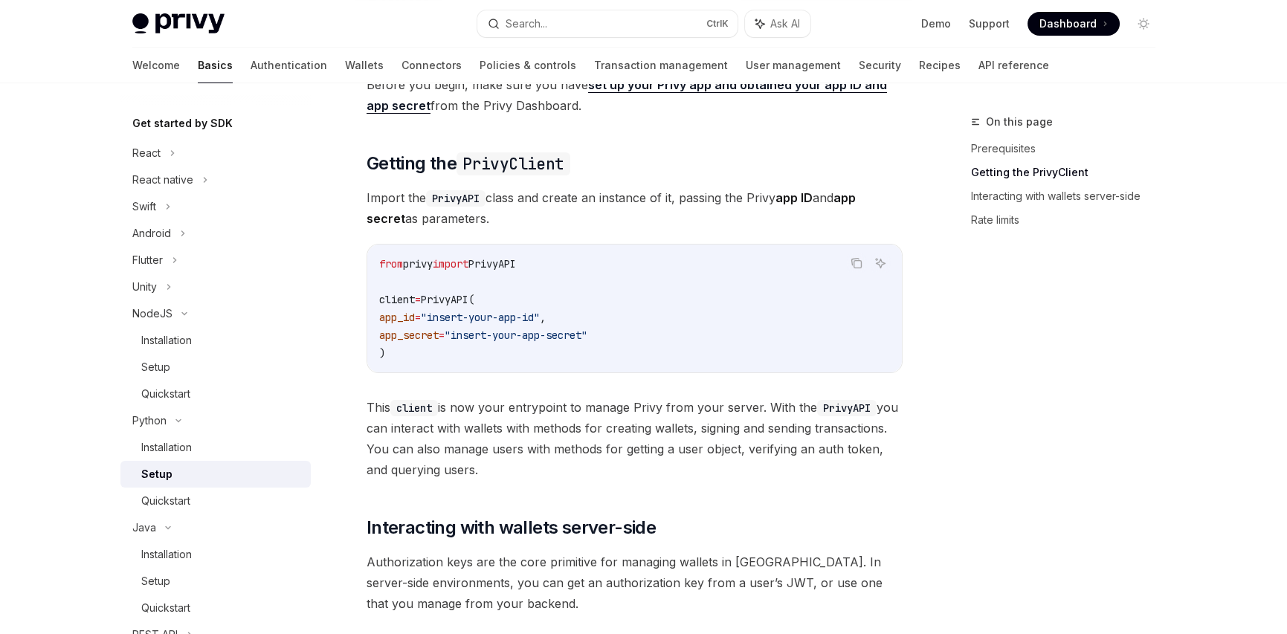
scroll to position [372, 0]
